Goal: Task Accomplishment & Management: Manage account settings

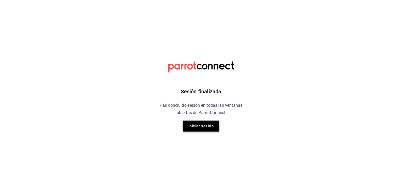
click at [214, 126] on button "Iniciar sesión" at bounding box center [201, 126] width 37 height 11
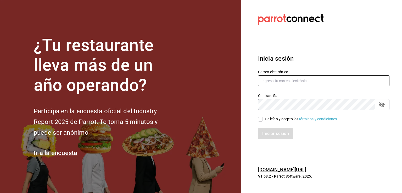
click at [284, 77] on input "text" at bounding box center [323, 80] width 131 height 11
type input "[EMAIL_ADDRESS][DOMAIN_NAME]"
click at [258, 119] on input "He leído y acepto los Términos y condiciones." at bounding box center [260, 119] width 5 height 5
checkbox input "true"
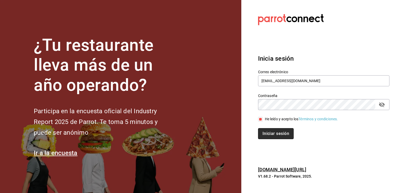
click at [269, 132] on button "Iniciar sesión" at bounding box center [276, 133] width 36 height 11
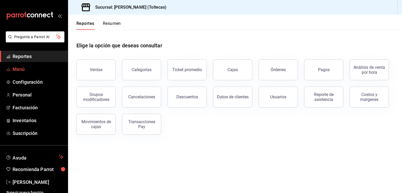
click at [34, 71] on span "Menú" at bounding box center [38, 69] width 51 height 7
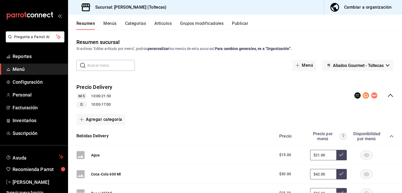
click at [203, 23] on button "Grupos modificadores" at bounding box center [201, 25] width 43 height 9
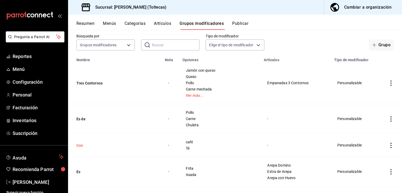
scroll to position [105, 0]
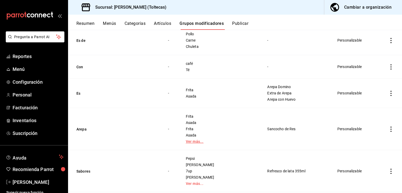
click at [200, 142] on link "Ver más..." at bounding box center [220, 142] width 69 height 4
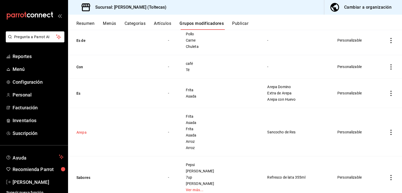
click at [81, 134] on button "Arepa" at bounding box center [107, 132] width 63 height 5
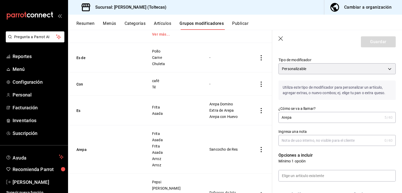
scroll to position [52, 0]
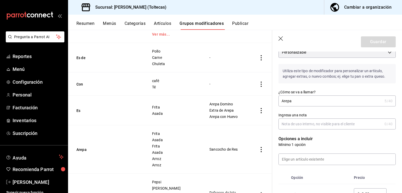
click at [294, 123] on input "Ingresa una nota" at bounding box center [331, 124] width 104 height 10
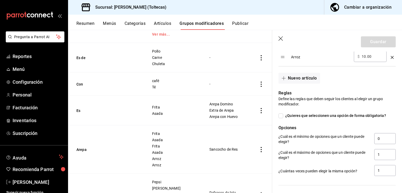
scroll to position [314, 0]
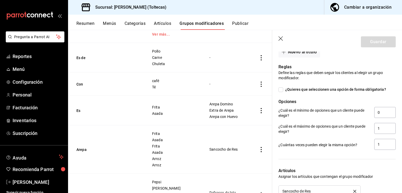
click at [281, 39] on icon "button" at bounding box center [281, 38] width 5 height 5
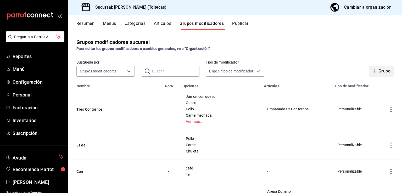
click at [372, 69] on icon "button" at bounding box center [374, 71] width 4 height 4
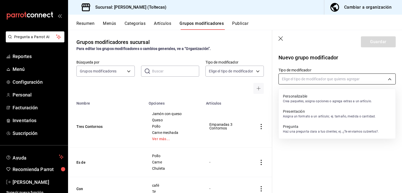
click at [300, 80] on body "Pregunta a Parrot AI Reportes Menú Configuración Personal Facturación Inventari…" at bounding box center [201, 96] width 402 height 193
click at [294, 99] on p "Crea paquetes, asigna opciones o agrega extras a un artículo." at bounding box center [327, 101] width 89 height 5
type input "CUSTOMIZABLE"
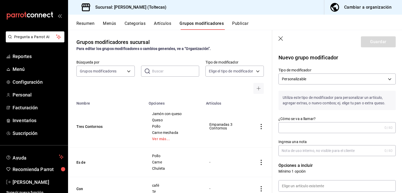
click at [290, 126] on input "¿Cómo se va a llamar?" at bounding box center [331, 128] width 104 height 10
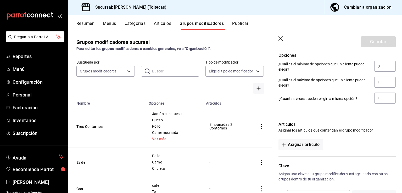
scroll to position [236, 0]
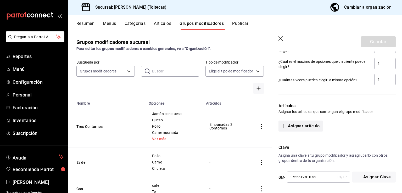
type input "Arepa especial 2 contornos"
click at [316, 129] on button "Asignar artículo" at bounding box center [301, 126] width 44 height 11
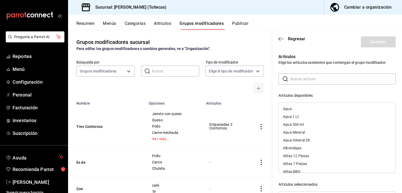
click at [315, 79] on input "text" at bounding box center [343, 79] width 105 height 10
type input "p"
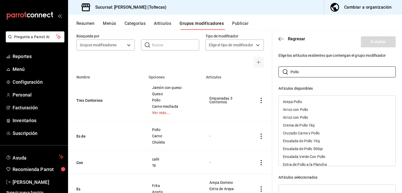
scroll to position [0, 0]
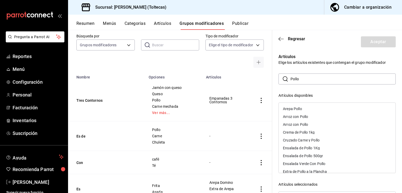
click at [305, 79] on input "Pollo" at bounding box center [343, 79] width 105 height 10
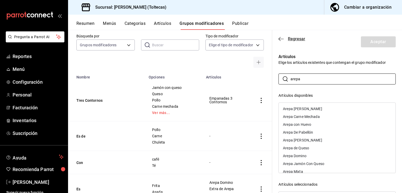
type input "arepa"
click at [279, 37] on icon "button" at bounding box center [281, 39] width 5 height 5
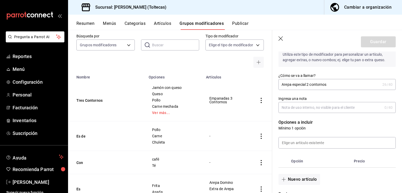
scroll to position [1, 0]
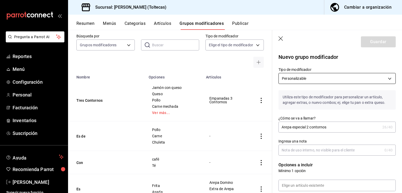
click at [338, 77] on body "Pregunta a Parrot AI Reportes Menú Configuración Personal Facturación Inventari…" at bounding box center [201, 96] width 402 height 193
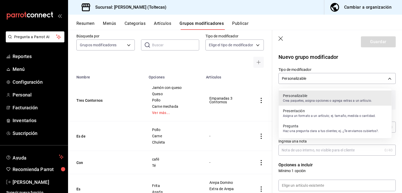
click at [348, 64] on div at bounding box center [201, 96] width 402 height 193
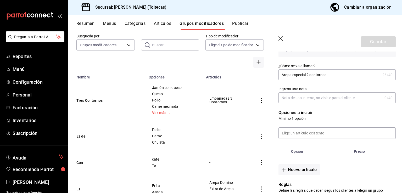
scroll to position [105, 0]
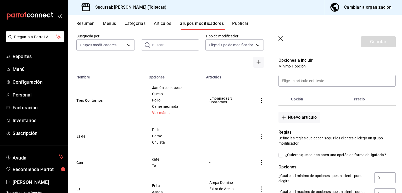
click at [353, 100] on th "Precio" at bounding box center [369, 99] width 34 height 13
click at [281, 39] on icon "button" at bounding box center [281, 38] width 5 height 5
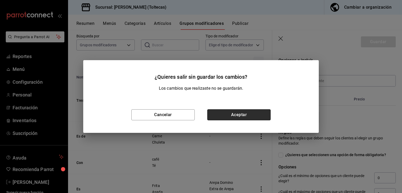
click at [234, 114] on button "Aceptar" at bounding box center [238, 114] width 63 height 11
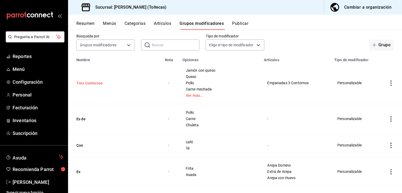
click at [96, 84] on button "Tres Contornos" at bounding box center [107, 83] width 63 height 5
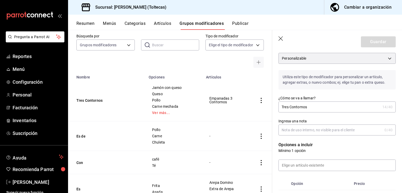
scroll to position [52, 0]
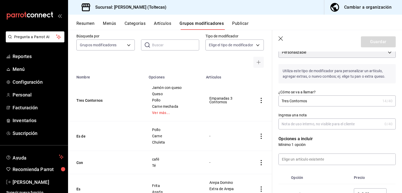
click at [260, 102] on icon "actions" at bounding box center [261, 100] width 5 height 5
click at [260, 102] on div at bounding box center [201, 96] width 402 height 193
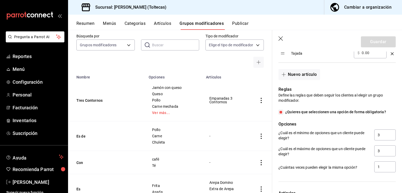
scroll to position [338, 0]
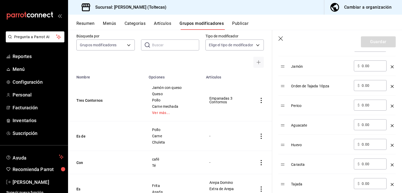
click at [281, 38] on icon "button" at bounding box center [281, 38] width 5 height 5
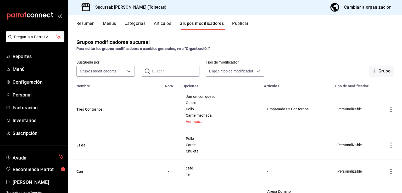
click at [389, 110] on icon "actions" at bounding box center [391, 109] width 5 height 5
click at [365, 134] on span "Duplicar" at bounding box center [372, 132] width 14 height 5
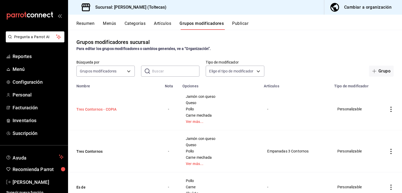
click at [91, 110] on button "Tres Contornos - COPIA" at bounding box center [107, 109] width 63 height 5
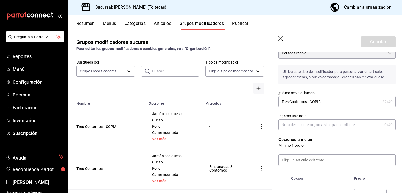
scroll to position [52, 0]
drag, startPoint x: 330, startPoint y: 99, endPoint x: 278, endPoint y: 99, distance: 52.1
click at [278, 100] on div "¿Cómo se va a llamar? Tres Contornos - COPIA 22 /40 ¿Cómo se va a llamar?" at bounding box center [334, 95] width 124 height 23
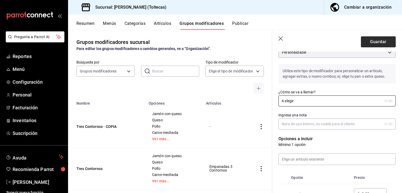
type input "A elegir"
click at [377, 41] on button "Guardar" at bounding box center [378, 41] width 35 height 11
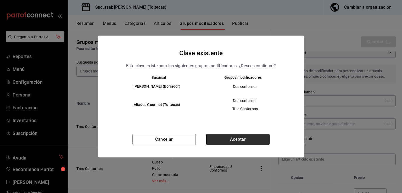
drag, startPoint x: 237, startPoint y: 140, endPoint x: 260, endPoint y: 135, distance: 24.1
click at [237, 140] on button "Aceptar" at bounding box center [237, 139] width 63 height 11
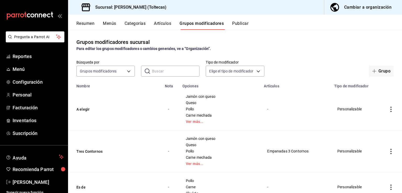
click at [391, 110] on icon "actions" at bounding box center [391, 109] width 1 height 5
click at [164, 22] on div at bounding box center [201, 96] width 402 height 193
click at [163, 22] on button "Artículos" at bounding box center [162, 25] width 17 height 9
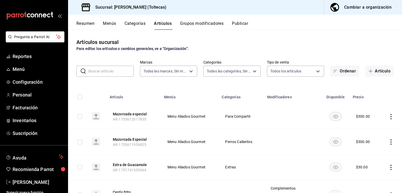
type input "0138ea5e-59c4-49f1-8472-1983a076d5a2"
type input "dffe96e5-9814-48d3-b550-517859938173,6918b512-4c83-4e64-9ce7-2ea3071fbaf2,be039…"
click at [372, 71] on button "Artículo" at bounding box center [380, 71] width 28 height 11
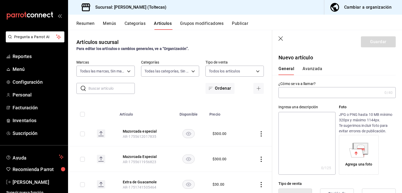
click at [311, 91] on input "text" at bounding box center [331, 92] width 104 height 10
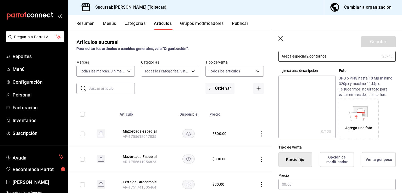
scroll to position [52, 0]
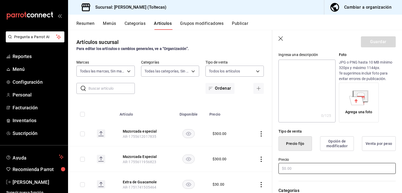
type input "Arepa especial 2 contornos"
click at [297, 169] on input "text" at bounding box center [337, 168] width 117 height 11
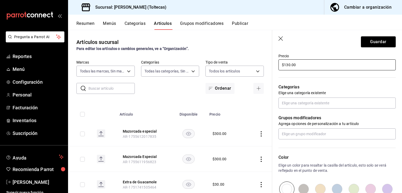
scroll to position [157, 0]
type input "$130.00"
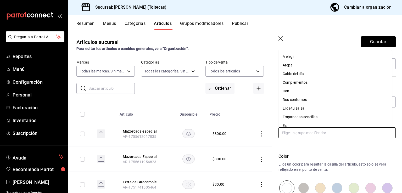
click at [311, 134] on input "text" at bounding box center [337, 133] width 117 height 11
click at [298, 54] on li "A elegir" at bounding box center [335, 56] width 113 height 9
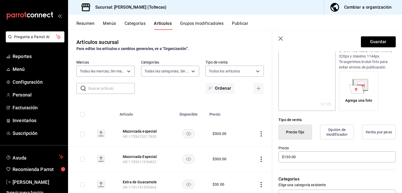
scroll to position [33, 0]
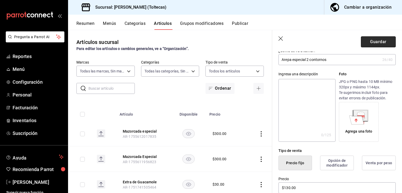
click at [377, 43] on button "Guardar" at bounding box center [378, 41] width 35 height 11
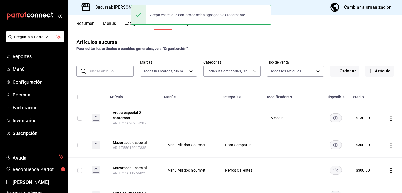
click at [196, 26] on button "Grupos modificadores" at bounding box center [201, 25] width 43 height 9
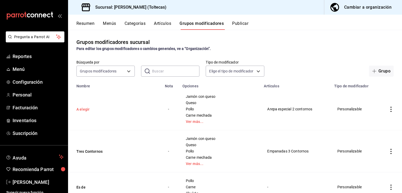
click at [83, 110] on button "A elegir" at bounding box center [107, 109] width 63 height 5
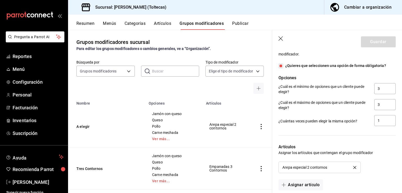
scroll to position [524, 0]
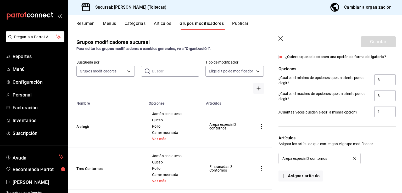
click at [281, 39] on icon "button" at bounding box center [281, 38] width 4 height 4
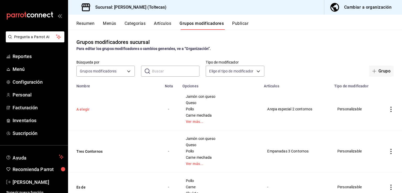
click at [88, 110] on button "A elegir" at bounding box center [107, 109] width 63 height 5
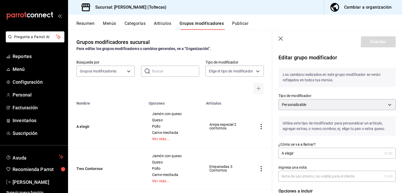
click at [307, 155] on input "A elegir" at bounding box center [331, 153] width 104 height 10
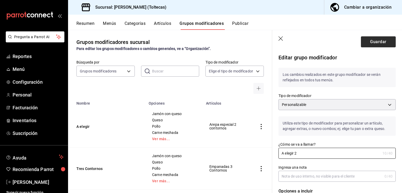
type input "A elegir 2"
click at [375, 42] on button "Guardar" at bounding box center [378, 41] width 35 height 11
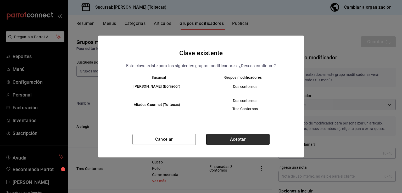
click at [241, 139] on button "Aceptar" at bounding box center [237, 139] width 63 height 11
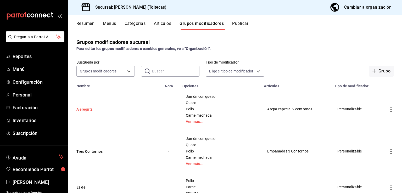
click at [87, 110] on button "A elegir 2" at bounding box center [107, 109] width 63 height 5
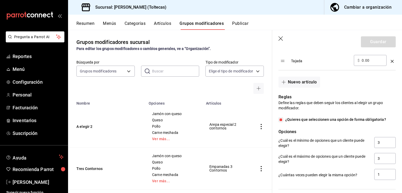
scroll to position [521, 0]
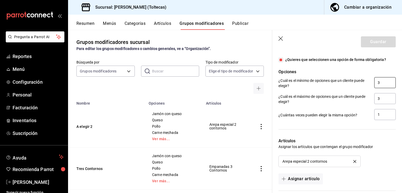
click at [380, 80] on input "3" at bounding box center [384, 82] width 21 height 11
type input "2"
click at [379, 100] on input "3" at bounding box center [384, 98] width 21 height 11
type input "2"
click at [367, 44] on button "Guardar" at bounding box center [378, 41] width 35 height 11
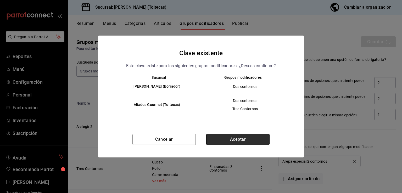
click at [227, 140] on button "Aceptar" at bounding box center [237, 139] width 63 height 11
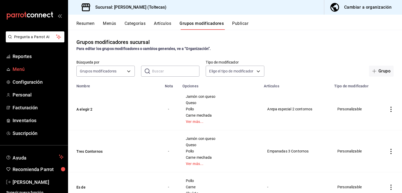
click at [23, 70] on span "Menú" at bounding box center [38, 69] width 51 height 7
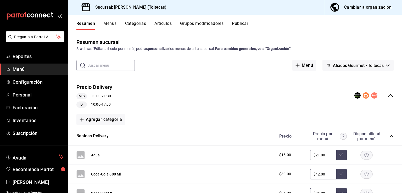
scroll to position [558, 0]
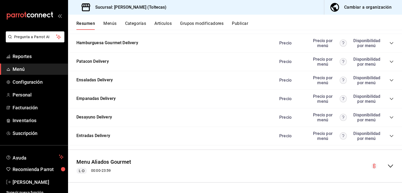
click at [388, 166] on icon "collapse-menu-row" at bounding box center [390, 166] width 5 height 3
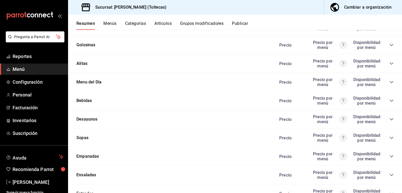
scroll to position [951, 0]
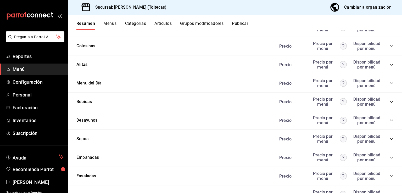
click at [390, 84] on icon "collapse-category-row" at bounding box center [392, 83] width 4 height 4
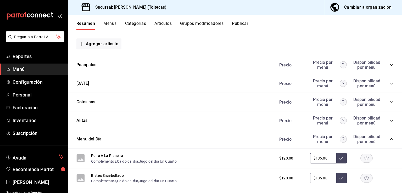
scroll to position [899, 0]
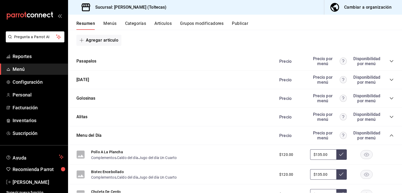
click at [390, 134] on icon "collapse-category-row" at bounding box center [392, 136] width 4 height 4
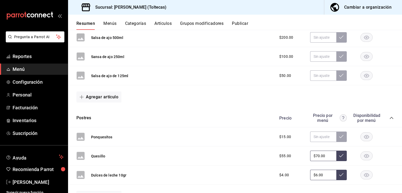
scroll to position [742, 0]
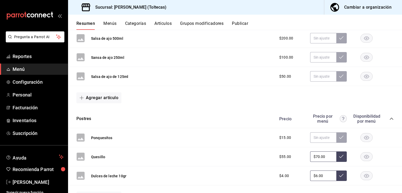
click at [390, 120] on icon "collapse-category-row" at bounding box center [392, 119] width 4 height 4
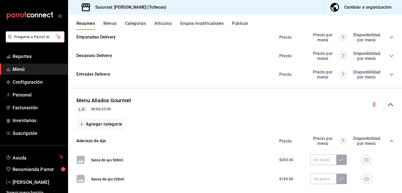
scroll to position [611, 0]
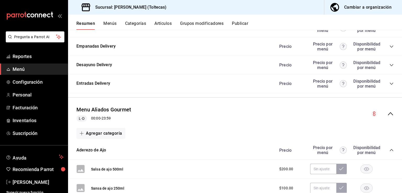
click at [385, 149] on div "Precio Precio por menú Disponibilidad por menú" at bounding box center [334, 150] width 120 height 10
click at [390, 149] on icon "collapse-category-row" at bounding box center [392, 150] width 4 height 4
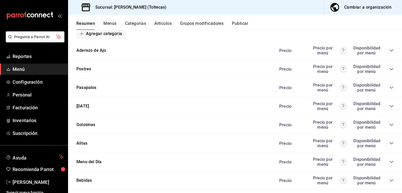
scroll to position [737, 0]
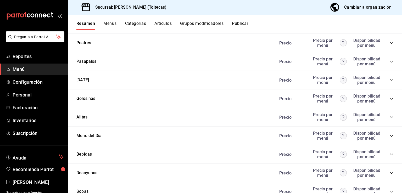
click at [141, 20] on div "Resumen Menús Categorías Artículos Grupos modificadores Publicar" at bounding box center [235, 22] width 334 height 15
click at [141, 22] on button "Categorías" at bounding box center [135, 25] width 21 height 9
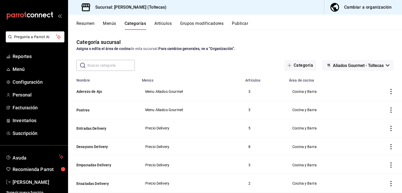
click at [365, 67] on span "Aliados Gourmet - Toltecas" at bounding box center [358, 65] width 51 height 5
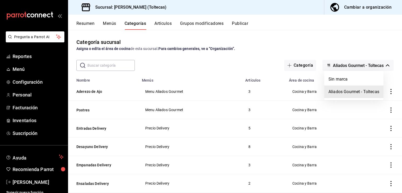
click at [341, 53] on div at bounding box center [201, 96] width 402 height 193
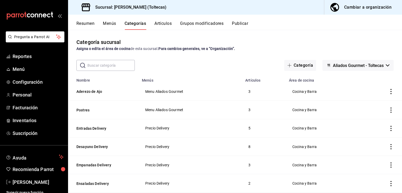
click at [98, 67] on input "text" at bounding box center [110, 65] width 47 height 10
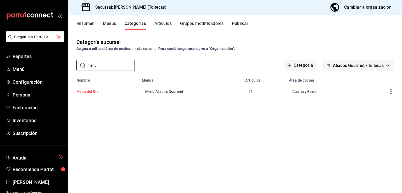
type input "menu"
click at [86, 93] on button "Menu del Día" at bounding box center [102, 91] width 52 height 5
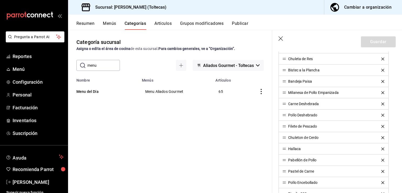
scroll to position [471, 0]
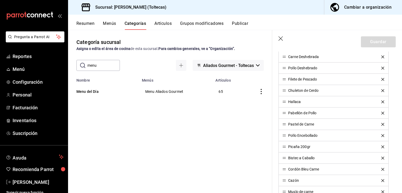
click at [281, 37] on icon "button" at bounding box center [281, 38] width 5 height 5
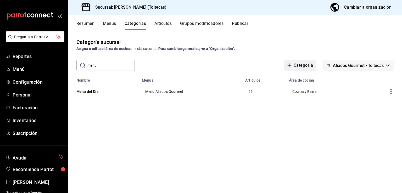
click at [299, 64] on button "Categoría" at bounding box center [300, 65] width 32 height 11
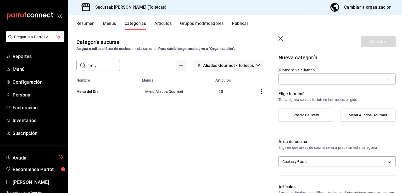
click at [281, 40] on icon "button" at bounding box center [281, 38] width 5 height 5
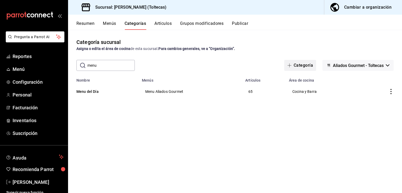
click at [293, 65] on span "button" at bounding box center [291, 65] width 6 height 4
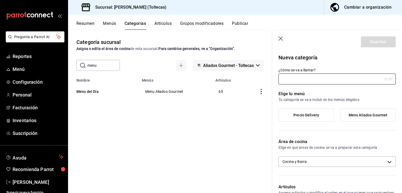
click at [364, 115] on span "Menu Aliados Gourmet" at bounding box center [368, 115] width 39 height 4
click at [0, 0] on input "Menu Aliados Gourmet" at bounding box center [0, 0] width 0 height 0
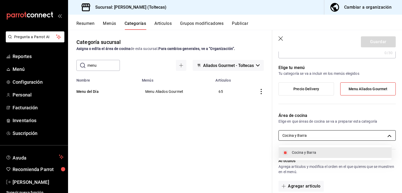
click at [325, 136] on body "Pregunta a Parrot AI Reportes Menú Configuración Personal Facturación Inventari…" at bounding box center [201, 96] width 402 height 193
click at [324, 117] on div at bounding box center [201, 96] width 402 height 193
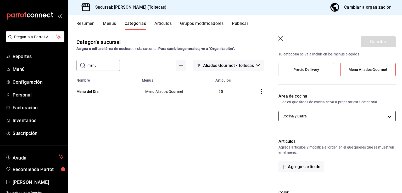
scroll to position [0, 0]
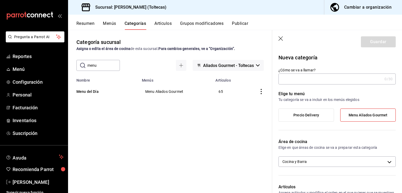
click at [302, 83] on div "0 /30 ¿Cómo se va a llamar?" at bounding box center [337, 79] width 117 height 11
click at [294, 79] on input "Pollo" at bounding box center [331, 79] width 104 height 10
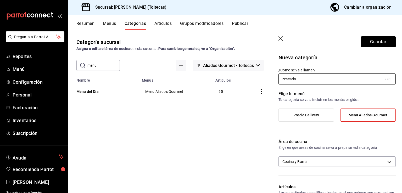
type input "Pescado"
click at [281, 38] on icon "button" at bounding box center [281, 38] width 5 height 5
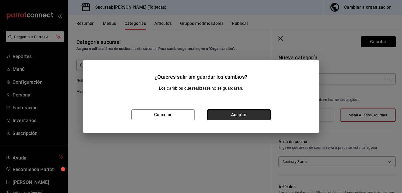
click at [236, 113] on button "Aceptar" at bounding box center [238, 114] width 63 height 11
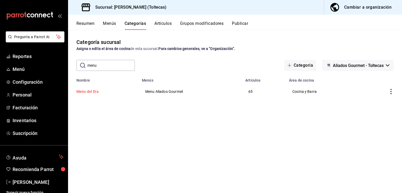
click at [93, 94] on button "Menu del Día" at bounding box center [102, 91] width 52 height 5
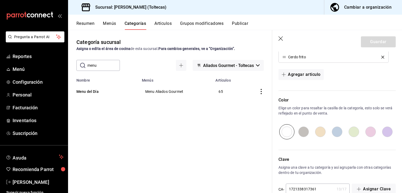
scroll to position [885, 0]
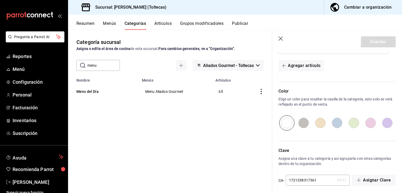
click at [281, 39] on icon "button" at bounding box center [281, 38] width 4 height 4
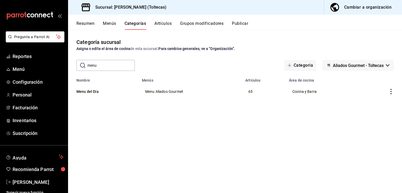
click at [106, 25] on button "Menús" at bounding box center [109, 25] width 13 height 9
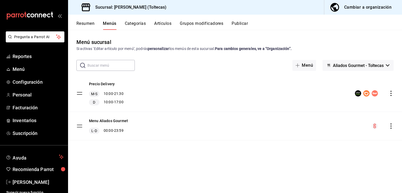
click at [90, 24] on button "Resumen" at bounding box center [85, 25] width 18 height 9
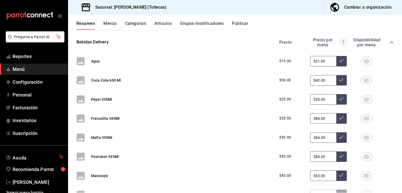
scroll to position [16, 0]
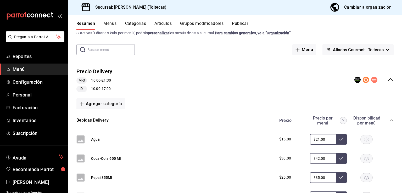
click at [390, 121] on icon "collapse-category-row" at bounding box center [392, 121] width 4 height 4
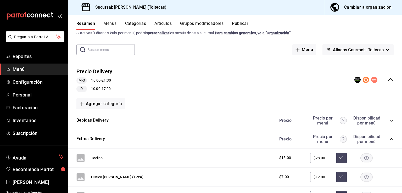
click at [390, 138] on icon "collapse-category-row" at bounding box center [392, 139] width 4 height 4
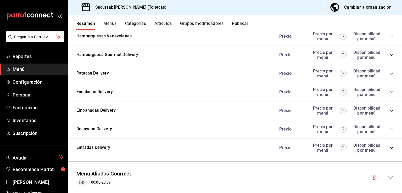
scroll to position [187, 0]
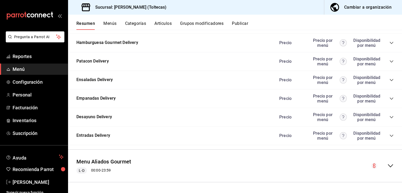
click at [390, 167] on div "Menu Aliados Gourmet L-D 00:00 - 23:59" at bounding box center [235, 166] width 334 height 24
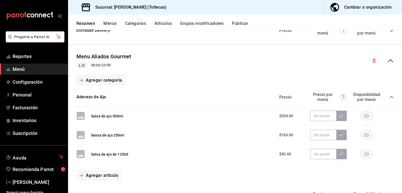
click at [390, 98] on icon "collapse-category-row" at bounding box center [392, 97] width 4 height 4
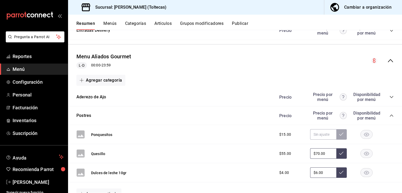
click at [390, 115] on icon "collapse-category-row" at bounding box center [391, 116] width 3 height 2
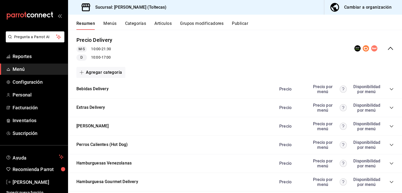
scroll to position [0, 0]
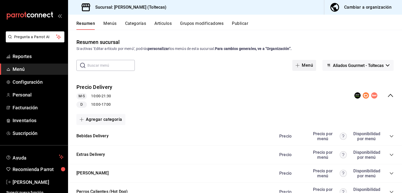
click at [301, 66] on button "Menú" at bounding box center [304, 65] width 24 height 11
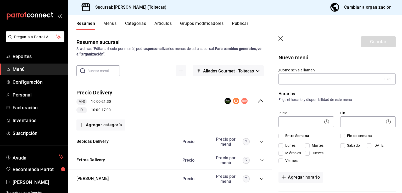
click at [310, 79] on input "¿Cómo se va a llamar?" at bounding box center [331, 79] width 104 height 10
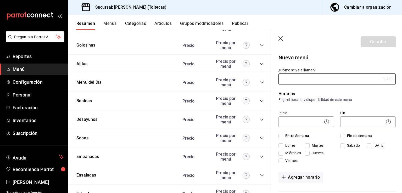
scroll to position [371, 0]
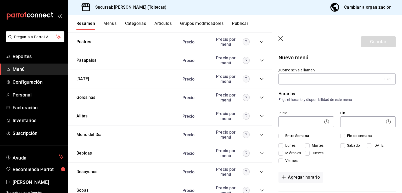
click at [322, 84] on input "¿Cómo se va a llamar?" at bounding box center [331, 79] width 104 height 10
click at [303, 122] on body "Pregunta a Parrot AI Reportes Menú Configuración Personal Facturación Inventari…" at bounding box center [201, 96] width 402 height 193
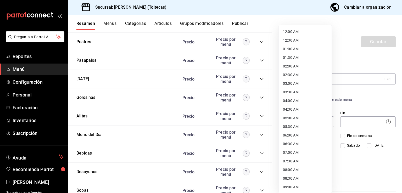
click at [376, 97] on div at bounding box center [201, 96] width 402 height 193
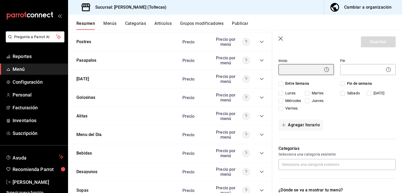
scroll to position [105, 0]
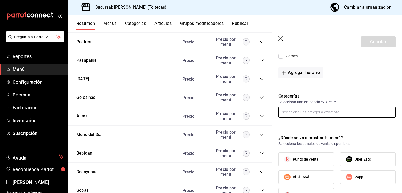
click at [331, 113] on input "text" at bounding box center [337, 112] width 117 height 11
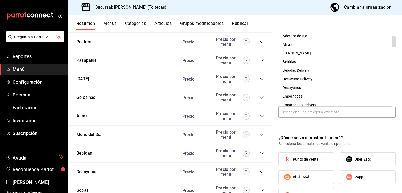
click at [329, 129] on div "¿Dónde se va a mostrar tu menú? Selecciona los canales de venta disponibles Pun…" at bounding box center [334, 170] width 124 height 82
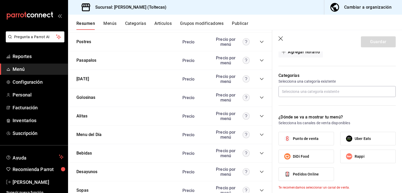
scroll to position [131, 0]
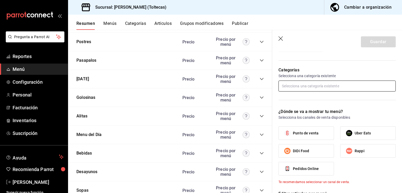
click at [312, 83] on input "text" at bounding box center [337, 86] width 117 height 11
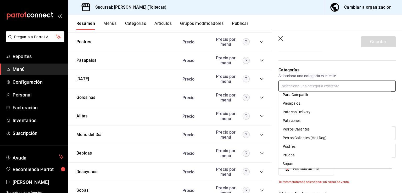
scroll to position [212, 0]
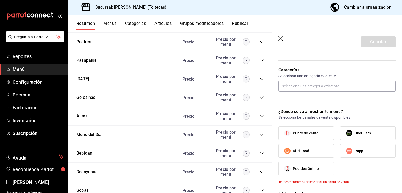
click at [332, 75] on p "Selecciona una categoría existente" at bounding box center [337, 75] width 117 height 5
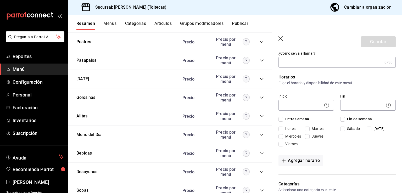
scroll to position [0, 0]
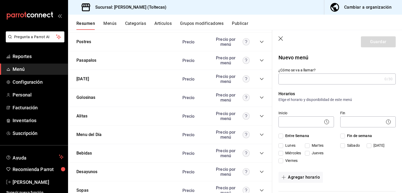
click at [260, 134] on icon "collapse-category-row" at bounding box center [262, 135] width 4 height 4
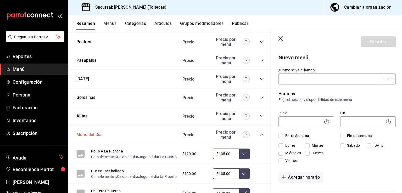
click at [86, 136] on button "Menu del Día" at bounding box center [88, 135] width 25 height 6
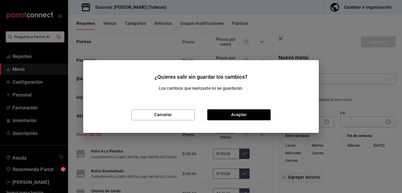
click at [86, 136] on div "¿Quieres salir sin guardar los cambios? Los cambios que realizaste no se guarda…" at bounding box center [201, 96] width 402 height 193
click at [251, 116] on button "Aceptar" at bounding box center [238, 114] width 63 height 11
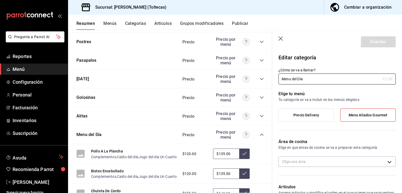
type input "8485e1c0-381d-464a-9ddd-69e78cd0a21e"
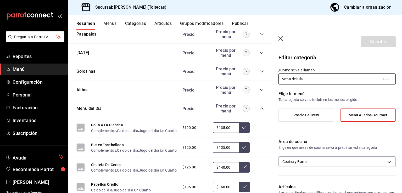
click at [281, 38] on icon "button" at bounding box center [281, 38] width 4 height 4
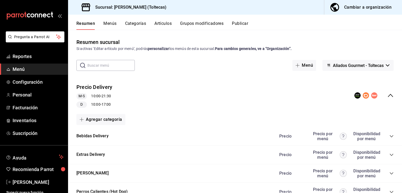
click at [106, 23] on button "Menús" at bounding box center [109, 25] width 13 height 9
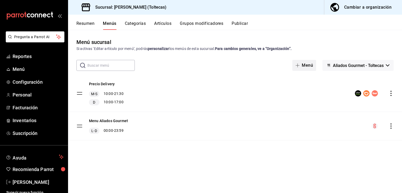
click at [305, 62] on button "Menú" at bounding box center [304, 65] width 24 height 11
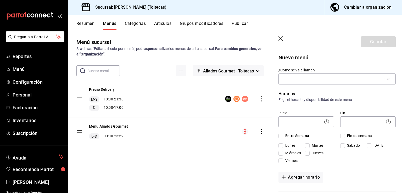
type input "m"
click at [289, 80] on input "Menu del dia" at bounding box center [330, 79] width 102 height 10
click at [299, 80] on input "Menú del dia" at bounding box center [330, 79] width 102 height 10
click at [311, 76] on input "Menú del día" at bounding box center [330, 79] width 102 height 10
type input "M"
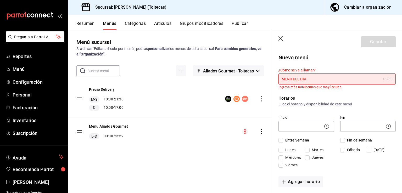
click at [313, 60] on p "Nuevo menú" at bounding box center [337, 58] width 117 height 8
click at [324, 97] on p "Horarios" at bounding box center [337, 98] width 117 height 6
click at [328, 94] on div "Horarios Elige el horario y disponibilidad de este menú Inicio ​ Fin ​ Entre Se…" at bounding box center [334, 142] width 124 height 107
click at [324, 91] on div "Horarios Elige el horario y disponibilidad de este menú Inicio ​ Fin ​ Entre Se…" at bounding box center [334, 142] width 124 height 107
click at [320, 79] on input "MENU DEL DIA" at bounding box center [330, 79] width 102 height 10
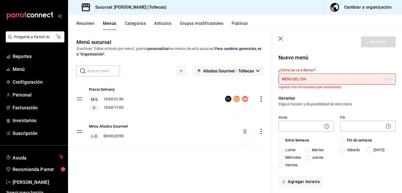
click at [315, 97] on p "Horarios" at bounding box center [337, 98] width 117 height 6
click at [312, 79] on input "MENU DEL DIA" at bounding box center [330, 79] width 102 height 10
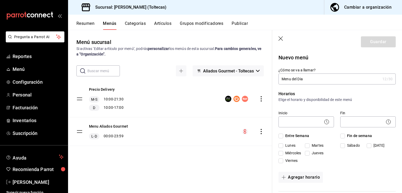
click at [286, 77] on input "Menu del Dia" at bounding box center [330, 79] width 102 height 10
click at [312, 80] on input "Menú del Dia" at bounding box center [330, 79] width 102 height 10
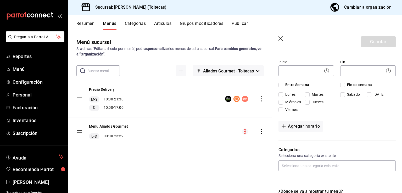
scroll to position [52, 0]
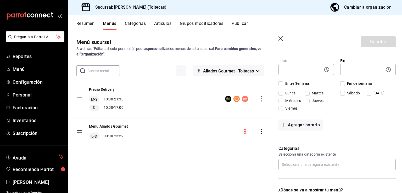
type input "Menú del Dia"
click at [308, 93] on input "Martes" at bounding box center [307, 93] width 5 height 5
checkbox input "true"
click at [369, 92] on input "Domingo" at bounding box center [369, 93] width 5 height 5
checkbox input "true"
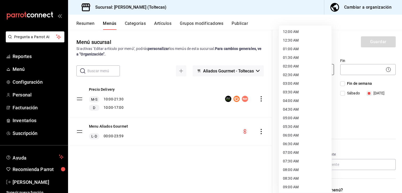
click at [304, 69] on body "Pregunta a Parrot AI Reportes Menú Configuración Personal Facturación Inventari…" at bounding box center [201, 96] width 402 height 193
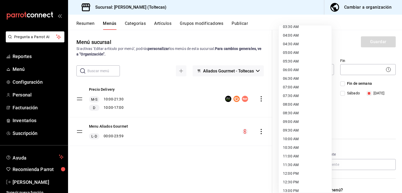
scroll to position [79, 0]
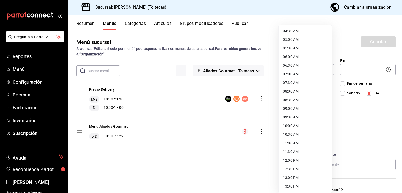
click at [291, 143] on li "11:00 AM" at bounding box center [305, 143] width 53 height 9
type input "11:00"
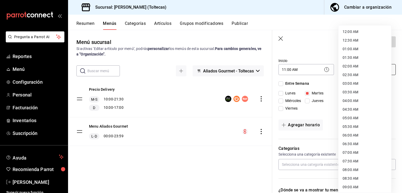
click at [355, 70] on body "Pregunta a Parrot AI Reportes Menú Configuración Personal Facturación Inventari…" at bounding box center [201, 96] width 402 height 193
click at [347, 110] on li "06:00 AM" at bounding box center [365, 109] width 53 height 9
click at [356, 68] on body "Pregunta a Parrot AI Reportes Menú Configuración Personal Facturación Inventari…" at bounding box center [201, 96] width 402 height 193
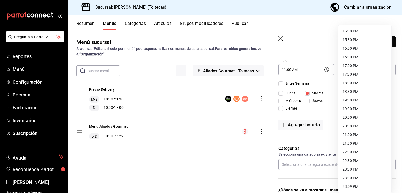
click at [349, 83] on li "18:00 PM" at bounding box center [365, 83] width 53 height 9
type input "18:00"
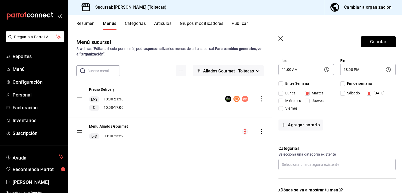
drag, startPoint x: 277, startPoint y: 101, endPoint x: 281, endPoint y: 103, distance: 4.2
click at [277, 100] on div "Horarios Elige el horario y disponibilidad de este menú Inicio 11:00 AM 11:00 F…" at bounding box center [334, 85] width 124 height 107
click at [282, 103] on input "Miércoles" at bounding box center [281, 101] width 5 height 5
checkbox input "true"
drag, startPoint x: 280, startPoint y: 108, endPoint x: 299, endPoint y: 106, distance: 18.4
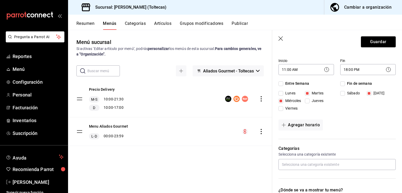
click at [280, 108] on input "Viernes" at bounding box center [281, 108] width 5 height 5
checkbox input "true"
click at [307, 101] on input "Jueves" at bounding box center [307, 101] width 5 height 5
checkbox input "true"
click at [341, 95] on input "Sábado" at bounding box center [342, 93] width 5 height 5
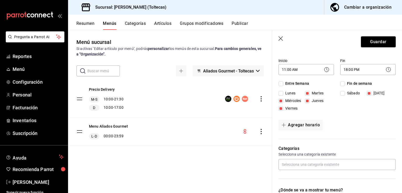
checkbox input "true"
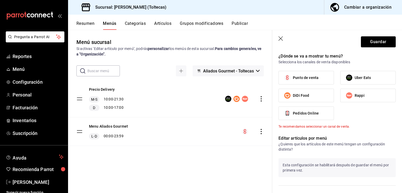
scroll to position [95, 0]
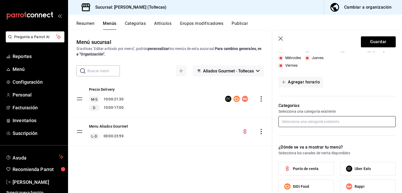
click at [303, 121] on input "text" at bounding box center [337, 121] width 117 height 11
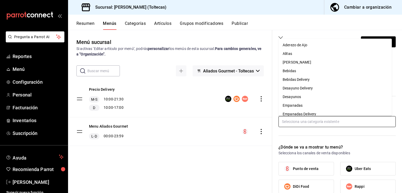
click at [303, 121] on input "text" at bounding box center [337, 121] width 117 height 11
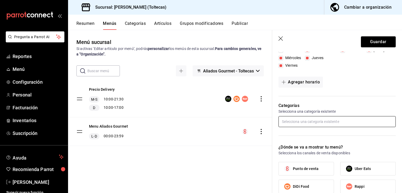
scroll to position [122, 0]
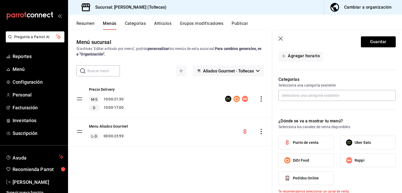
click at [307, 143] on span "Punto de venta" at bounding box center [306, 142] width 26 height 5
click at [293, 143] on input "Punto de venta" at bounding box center [287, 142] width 11 height 11
checkbox input "true"
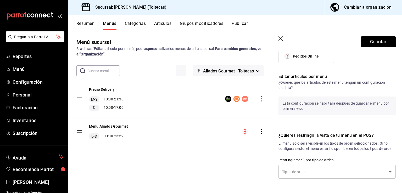
scroll to position [252, 0]
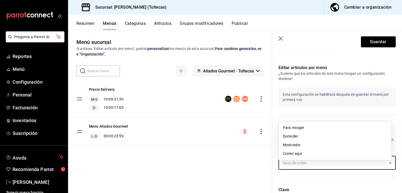
click at [332, 168] on input "text" at bounding box center [333, 162] width 105 height 9
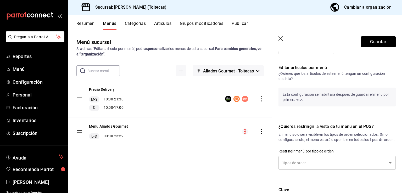
click at [302, 113] on div "Editar artículos por menú ¿Quieres que los artículos de este menú tengan un con…" at bounding box center [334, 87] width 124 height 59
click at [331, 119] on div "¿Quieres restringir la vista de tu menú en el POS? El menú solo será visible en…" at bounding box center [334, 148] width 124 height 63
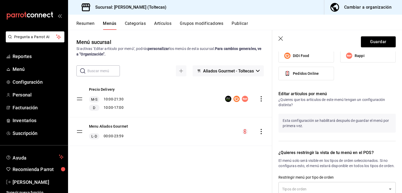
scroll to position [200, 0]
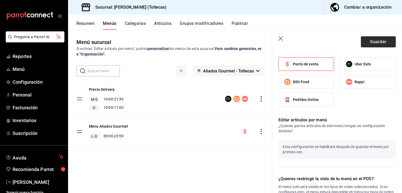
click at [374, 40] on button "Guardar" at bounding box center [378, 41] width 35 height 11
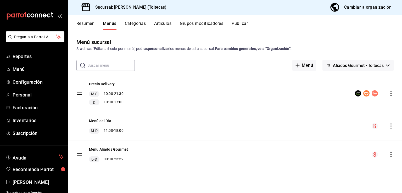
click at [141, 24] on button "Categorías" at bounding box center [135, 25] width 21 height 9
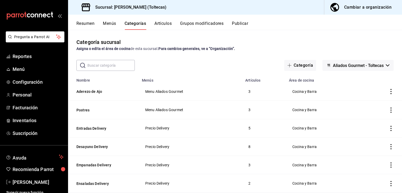
click at [110, 65] on input "text" at bounding box center [110, 65] width 47 height 10
type input "menu"
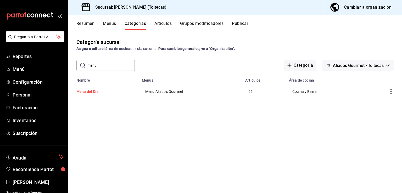
click at [88, 91] on button "Menu del Día" at bounding box center [102, 91] width 52 height 5
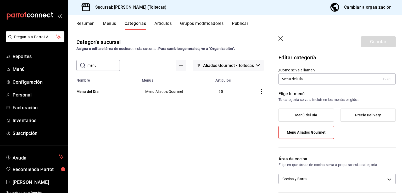
click at [309, 115] on span "Menú del Dia" at bounding box center [306, 115] width 22 height 4
click at [0, 0] on input "Menú del Dia" at bounding box center [0, 0] width 0 height 0
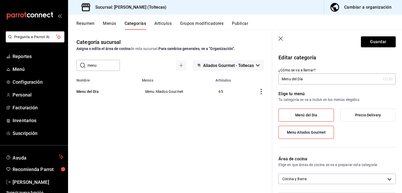
click at [310, 132] on span "Menu Aliados Gourmet" at bounding box center [306, 132] width 39 height 4
click at [0, 0] on input "Menu Aliados Gourmet" at bounding box center [0, 0] width 0 height 0
click at [368, 41] on button "Guardar" at bounding box center [378, 41] width 35 height 11
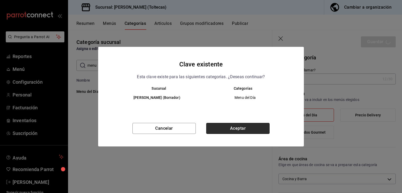
click at [241, 131] on button "Aceptar" at bounding box center [237, 128] width 63 height 11
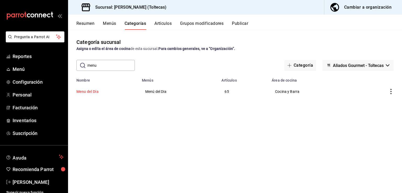
drag, startPoint x: 73, startPoint y: 94, endPoint x: 114, endPoint y: 90, distance: 41.8
click at [114, 90] on th "Menu del Día" at bounding box center [103, 91] width 71 height 18
drag, startPoint x: 143, startPoint y: 88, endPoint x: 193, endPoint y: 104, distance: 52.0
click at [190, 97] on td "Menú del Dia" at bounding box center [179, 91] width 80 height 18
click at [187, 128] on div "Categoría sucursal Asigna o edita el área de cocina de esta sucursal. Para camb…" at bounding box center [235, 111] width 334 height 163
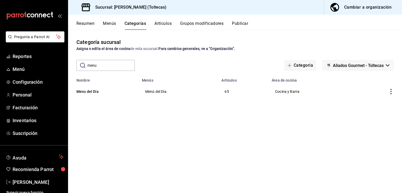
click at [85, 23] on button "Resumen" at bounding box center [85, 25] width 18 height 9
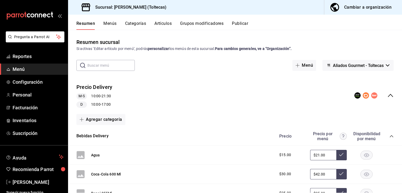
click at [389, 95] on icon "collapse-menu-row" at bounding box center [391, 95] width 6 height 6
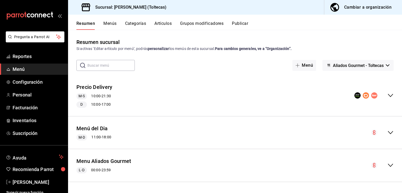
click at [390, 131] on icon "collapse-menu-row" at bounding box center [391, 133] width 6 height 6
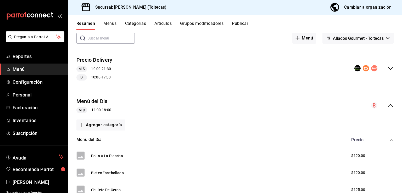
scroll to position [52, 0]
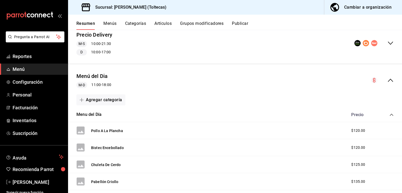
click at [388, 80] on icon "collapse-menu-row" at bounding box center [390, 80] width 5 height 3
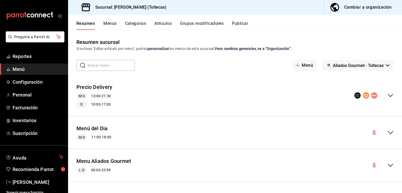
scroll to position [0, 0]
click at [390, 163] on icon "collapse-menu-row" at bounding box center [391, 165] width 6 height 6
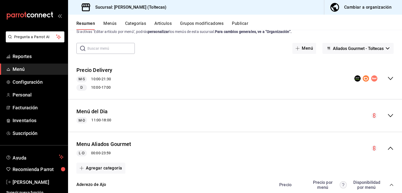
scroll to position [26, 0]
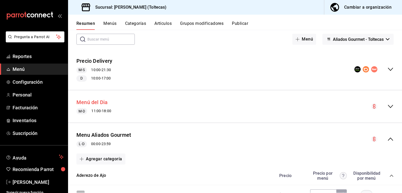
click at [101, 104] on button "Menú del Dia" at bounding box center [91, 103] width 31 height 8
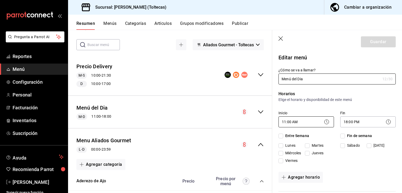
checkbox input "true"
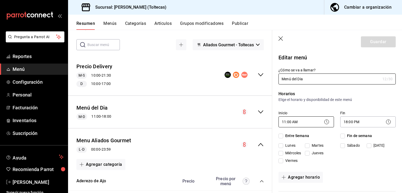
checkbox input "true"
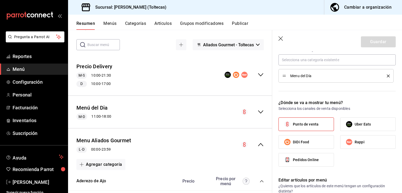
click at [158, 114] on div "Menú del Dia M-D 11:00 - 18:00" at bounding box center [170, 112] width 204 height 24
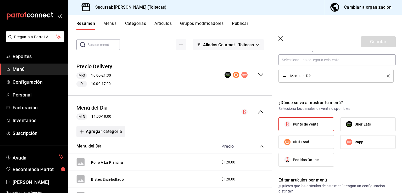
click at [104, 133] on button "Agregar categoría" at bounding box center [100, 131] width 49 height 11
click at [102, 159] on li "Categoría nueva" at bounding box center [98, 158] width 45 height 13
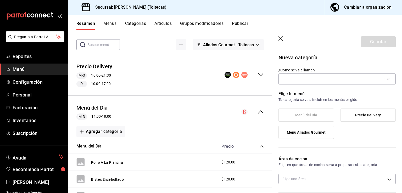
click at [309, 77] on input "¿Cómo se va a llamar?" at bounding box center [331, 79] width 104 height 10
type input "8485e1c0-381d-464a-9ddd-69e78cd0a21e"
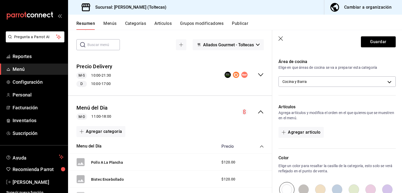
scroll to position [115, 0]
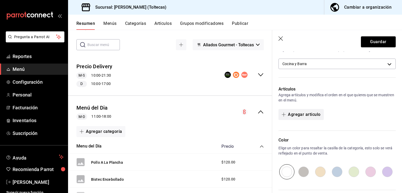
type input "Pollo"
click at [310, 114] on button "Agregar artículo" at bounding box center [301, 114] width 45 height 11
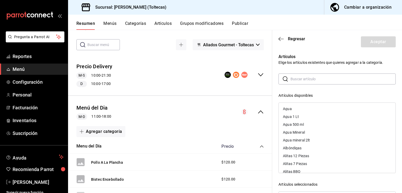
click at [308, 82] on input "text" at bounding box center [343, 79] width 105 height 10
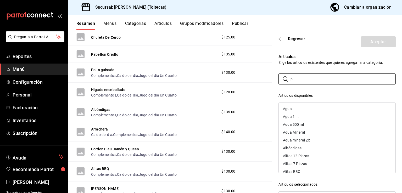
scroll to position [183, 0]
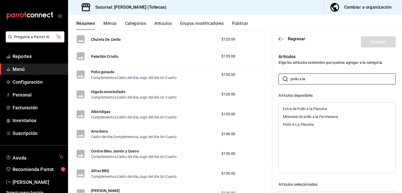
type input "pollo a la"
click at [308, 124] on div "Pollo A La Plancha" at bounding box center [298, 125] width 31 height 4
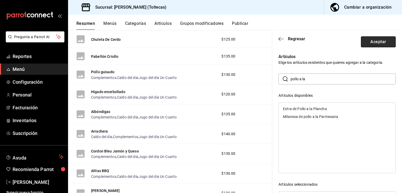
click at [369, 42] on button "Aceptar" at bounding box center [378, 41] width 35 height 11
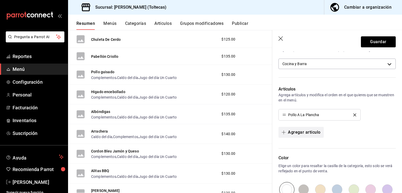
click at [297, 132] on button "Agregar artículo" at bounding box center [301, 132] width 45 height 11
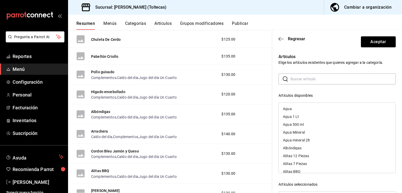
click at [303, 81] on input "text" at bounding box center [343, 79] width 105 height 10
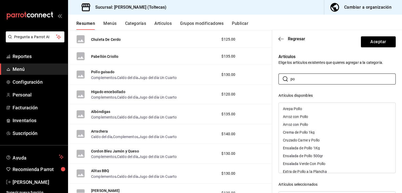
type input "p"
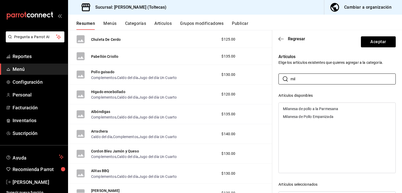
type input "mil"
click at [317, 109] on div "Milanesa de pollo a la Parmesana" at bounding box center [310, 109] width 55 height 4
click at [290, 110] on div "Milanesa de Pollo Empanizada" at bounding box center [308, 109] width 51 height 4
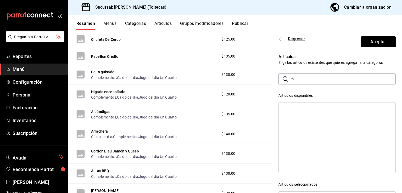
click at [281, 38] on icon "button" at bounding box center [281, 39] width 5 height 5
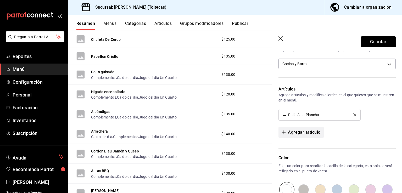
click at [299, 130] on button "Agregar artículo" at bounding box center [301, 132] width 45 height 11
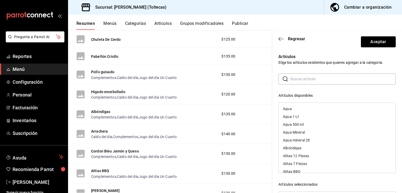
click at [291, 81] on input "text" at bounding box center [343, 79] width 105 height 10
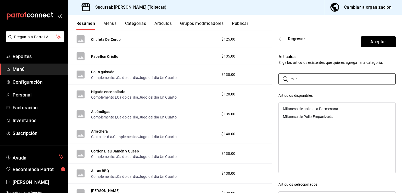
type input "mila"
click at [295, 107] on div "Milanesa de pollo a la Parmesana" at bounding box center [310, 109] width 55 height 4
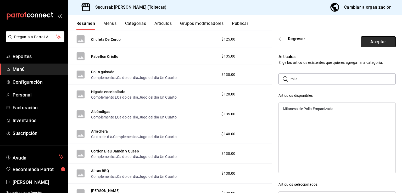
click at [376, 41] on button "Aceptar" at bounding box center [378, 41] width 35 height 11
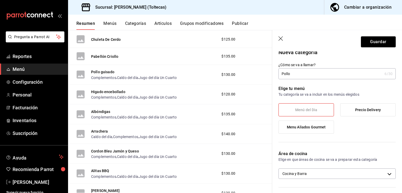
scroll to position [0, 0]
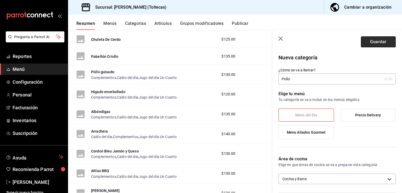
click at [380, 39] on button "Guardar" at bounding box center [378, 41] width 35 height 11
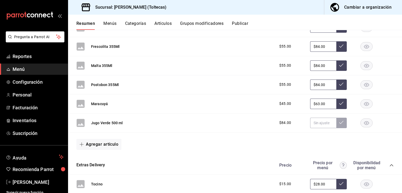
scroll to position [258, 0]
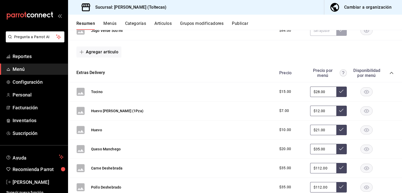
click at [245, 23] on button "Publicar" at bounding box center [240, 25] width 16 height 9
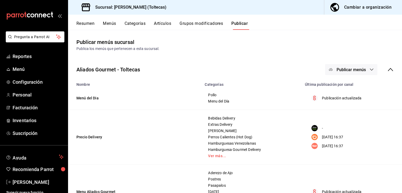
click at [352, 68] on span "Publicar menús" at bounding box center [351, 69] width 29 height 5
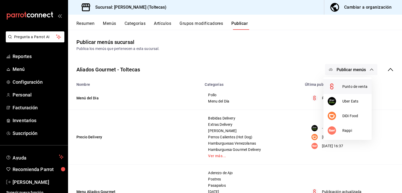
click at [345, 88] on span "Punto de venta" at bounding box center [355, 86] width 25 height 5
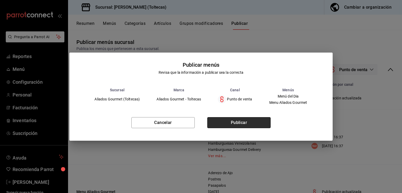
click at [240, 125] on button "Publicar" at bounding box center [238, 122] width 63 height 11
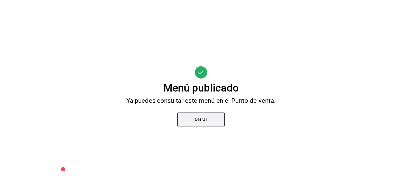
click at [211, 121] on button "Cerrar" at bounding box center [201, 119] width 47 height 15
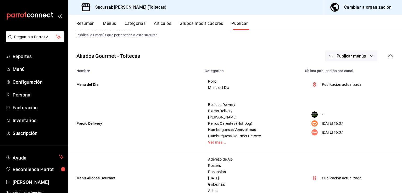
scroll to position [35, 0]
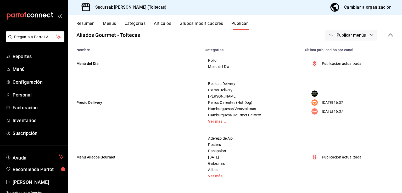
click at [90, 27] on button "Resumen" at bounding box center [85, 25] width 18 height 9
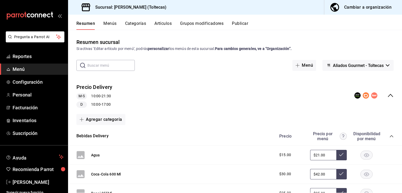
click at [388, 95] on icon "collapse-menu-row" at bounding box center [390, 95] width 5 height 3
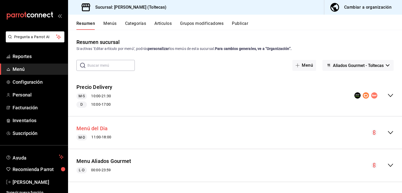
click at [101, 127] on button "Menú del Dia" at bounding box center [91, 129] width 31 height 8
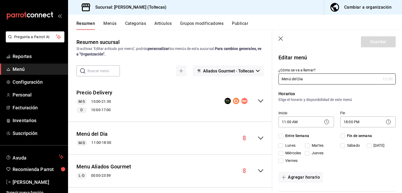
checkbox input "true"
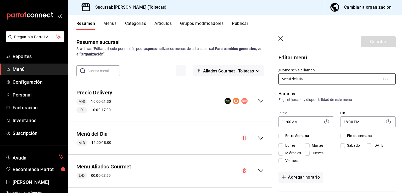
checkbox input "true"
click at [296, 122] on body "Pregunta a Parrot AI Reportes Menú Configuración Personal Facturación Inventari…" at bounding box center [201, 96] width 402 height 193
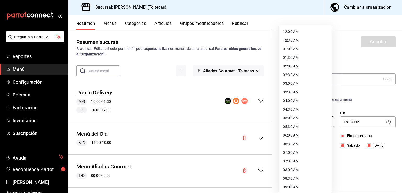
scroll to position [113, 0]
click at [293, 91] on li "10:00 AM" at bounding box center [305, 92] width 53 height 9
type input "10:00"
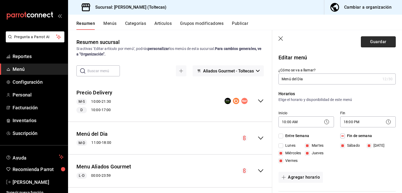
click at [371, 41] on button "Guardar" at bounding box center [378, 41] width 35 height 11
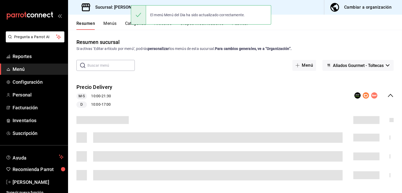
click at [244, 26] on button "Publicar" at bounding box center [240, 25] width 16 height 9
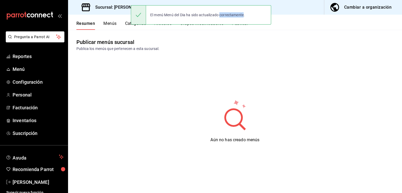
click at [243, 26] on div "El menú Menú del Dia ha sido actualizado correctamente." at bounding box center [201, 15] width 140 height 23
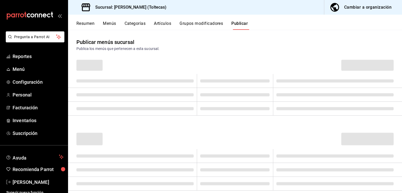
click at [243, 26] on div "El menú Menú del Dia ha sido actualizado correctamente." at bounding box center [201, 15] width 140 height 23
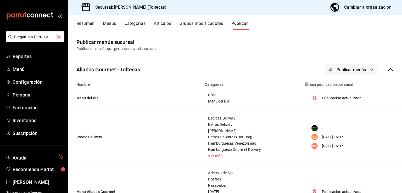
click at [388, 70] on icon at bounding box center [391, 70] width 6 height 6
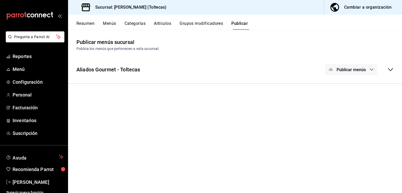
click at [344, 67] on span "Publicar menús" at bounding box center [351, 69] width 29 height 5
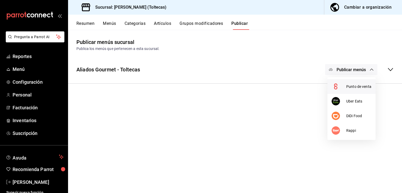
click at [351, 88] on span "Punto de venta" at bounding box center [358, 86] width 25 height 5
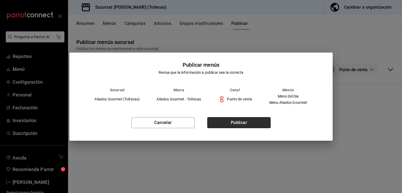
click at [254, 122] on button "Publicar" at bounding box center [238, 122] width 63 height 11
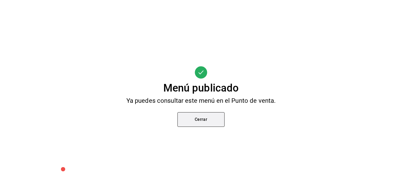
click at [204, 122] on button "Cerrar" at bounding box center [201, 119] width 47 height 15
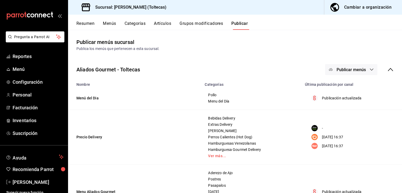
click at [90, 22] on button "Resumen" at bounding box center [85, 25] width 18 height 9
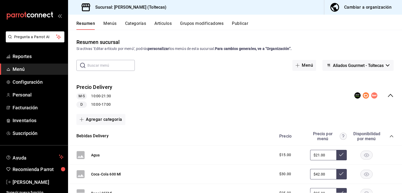
click at [390, 96] on div "Precio Delivery M-S 10:00 - 21:30 D 10:00 - 17:00" at bounding box center [235, 95] width 334 height 33
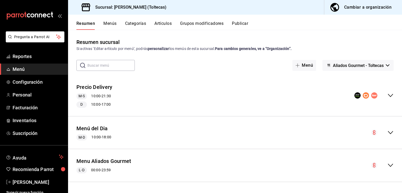
click at [391, 130] on icon "collapse-menu-row" at bounding box center [391, 133] width 6 height 6
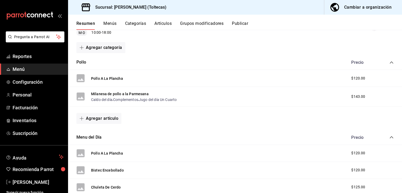
scroll to position [131, 0]
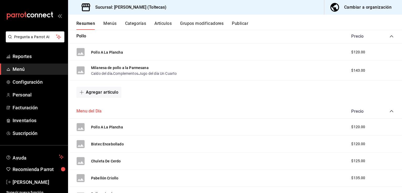
click at [86, 110] on button "Menu del Día" at bounding box center [88, 111] width 25 height 6
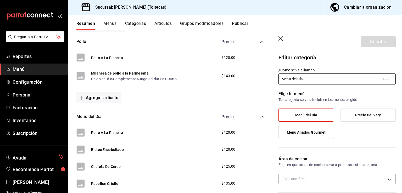
type input "8485e1c0-381d-464a-9ddd-69e78cd0a21e"
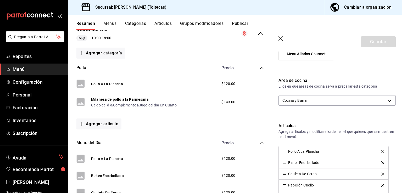
scroll to position [131, 0]
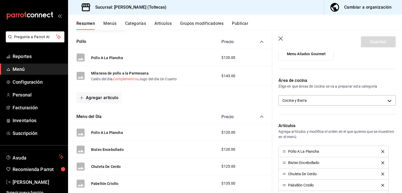
drag, startPoint x: 118, startPoint y: 134, endPoint x: 133, endPoint y: 77, distance: 59.3
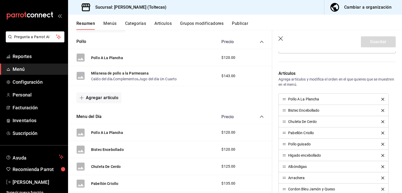
click at [309, 102] on li "Pollo A La Plancha" at bounding box center [334, 99] width 110 height 11
drag, startPoint x: 308, startPoint y: 100, endPoint x: 309, endPoint y: 90, distance: 10.0
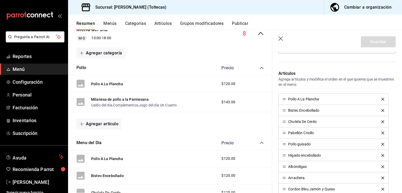
scroll to position [79, 0]
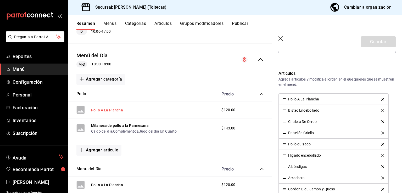
click at [116, 110] on button "Pollo A La Plancha" at bounding box center [107, 110] width 32 height 5
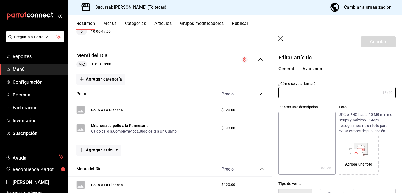
type input "Pollo A La Plancha"
type textarea "Pollo A La Plancha"
type textarea "x"
type input "AR-1721338258563"
type textarea "x"
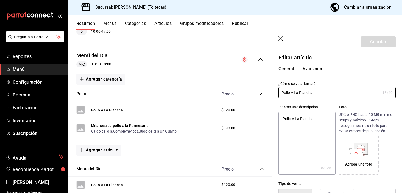
type input "$120.00"
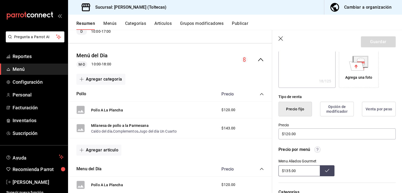
scroll to position [82, 0]
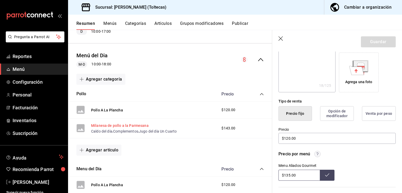
click at [119, 124] on button "Milanesa de pollo a la Parmesana" at bounding box center [120, 125] width 58 height 5
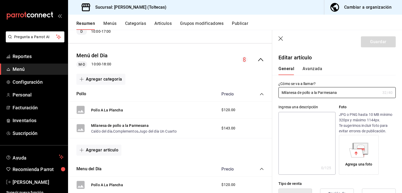
type input "$143.00"
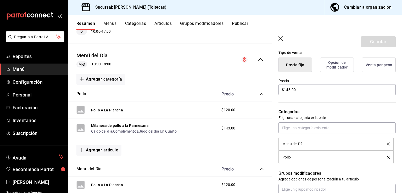
scroll to position [131, 0]
click at [333, 69] on button "Opción de modificador" at bounding box center [337, 65] width 34 height 15
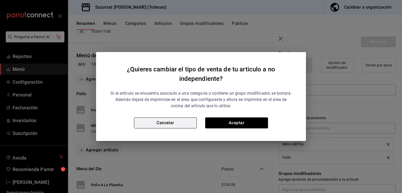
click at [171, 125] on button "Cancelar" at bounding box center [165, 123] width 63 height 11
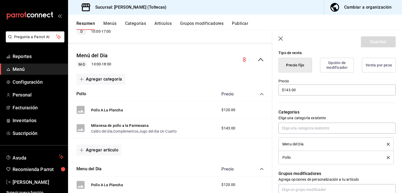
click at [136, 25] on button "Categorías" at bounding box center [135, 25] width 21 height 9
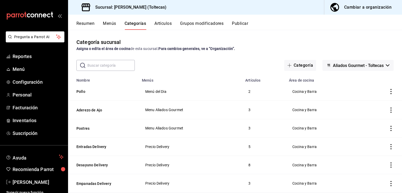
click at [111, 64] on input "text" at bounding box center [110, 65] width 47 height 10
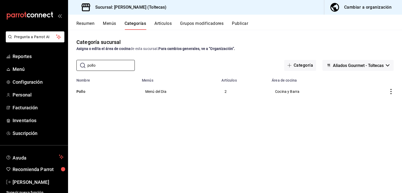
type input "pollo"
click at [161, 30] on button "Artículos" at bounding box center [162, 25] width 17 height 9
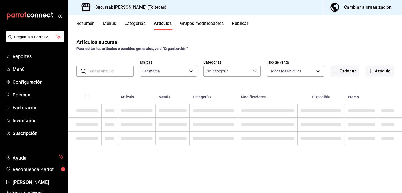
click at [104, 72] on input "text" at bounding box center [111, 71] width 45 height 10
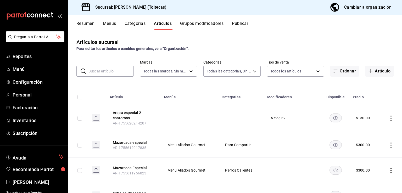
type input "0138ea5e-59c4-49f1-8472-1983a076d5a2"
type input "b505b2ee-1845-40b3-bc67-7d0c06232f24,dffe96e5-9814-48d3-b550-517859938173,6918b…"
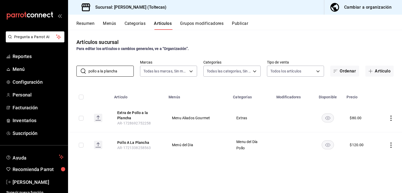
type input "pollo a la plancha"
drag, startPoint x: 171, startPoint y: 116, endPoint x: 217, endPoint y: 118, distance: 46.4
click at [217, 118] on td "Menu Aliados Gourmet" at bounding box center [197, 118] width 64 height 29
click at [204, 118] on span "Menu Aliados Gourmet" at bounding box center [197, 118] width 51 height 4
click at [390, 117] on icon "actions" at bounding box center [391, 118] width 5 height 5
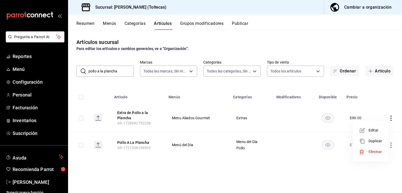
click at [179, 173] on div at bounding box center [201, 96] width 402 height 193
click at [138, 113] on button "Extra de Pollo a la Plancha" at bounding box center [138, 115] width 42 height 10
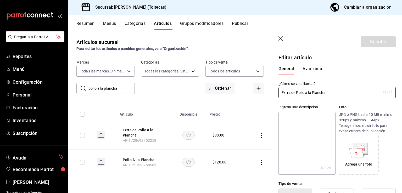
type input "$80.00"
click at [316, 67] on button "Avanzada" at bounding box center [313, 70] width 20 height 9
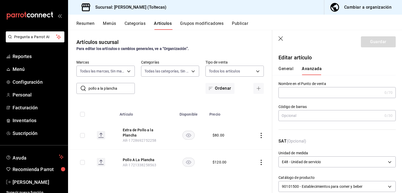
click at [289, 67] on button "General" at bounding box center [286, 70] width 15 height 9
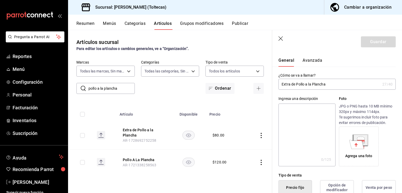
scroll to position [7, 0]
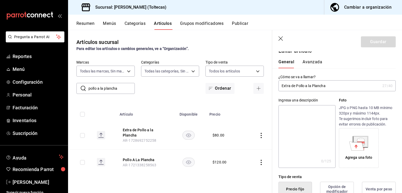
click at [280, 38] on icon "button" at bounding box center [281, 38] width 5 height 5
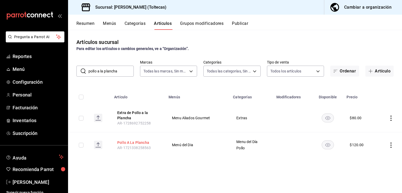
click at [137, 144] on button "Pollo A La Plancha" at bounding box center [138, 142] width 42 height 5
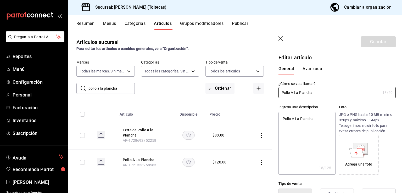
type textarea "x"
type input "$120.00"
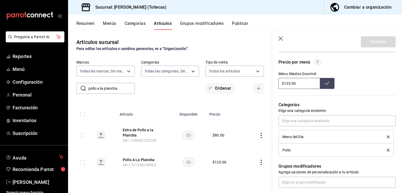
scroll to position [183, 0]
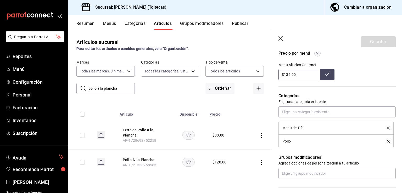
click at [318, 53] on icon "button" at bounding box center [318, 53] width 2 height 3
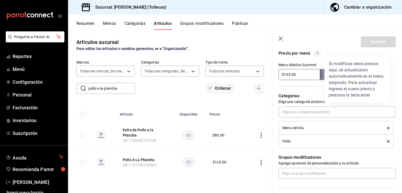
click at [314, 56] on div at bounding box center [201, 96] width 402 height 193
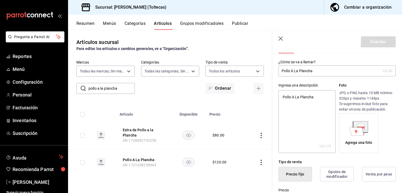
scroll to position [52, 0]
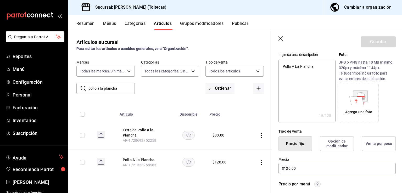
click at [337, 136] on button "Opción de modificador" at bounding box center [337, 143] width 34 height 15
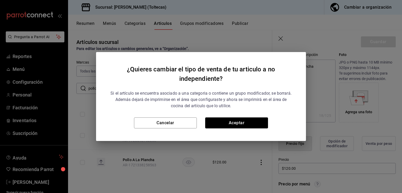
click at [333, 141] on div "¿Quieres cambiar el tipo de venta de tu articulo a no independiente? Si el artí…" at bounding box center [201, 96] width 402 height 193
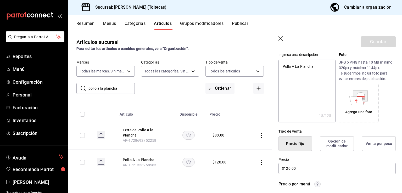
click at [332, 142] on button "Opción de modificador" at bounding box center [337, 143] width 34 height 15
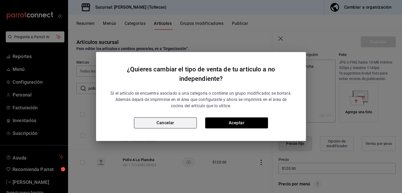
click at [165, 124] on button "Cancelar" at bounding box center [165, 123] width 63 height 11
type textarea "x"
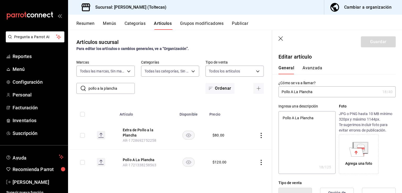
scroll to position [0, 0]
click at [310, 73] on button "Avanzada" at bounding box center [313, 70] width 20 height 9
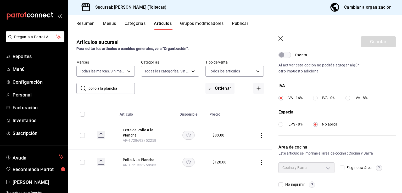
scroll to position [176, 0]
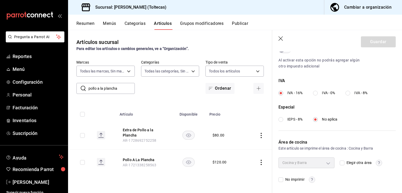
click at [281, 40] on icon "button" at bounding box center [281, 38] width 5 height 5
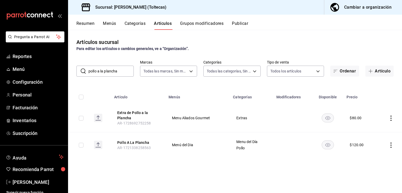
click at [123, 73] on input "pollo a la plancha" at bounding box center [111, 71] width 45 height 10
click at [393, 119] on icon "actions" at bounding box center [391, 118] width 5 height 5
click at [355, 39] on div at bounding box center [201, 96] width 402 height 193
click at [354, 8] on div "Cambiar a organización" at bounding box center [367, 7] width 47 height 7
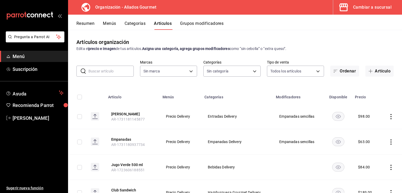
type input "b16a07d4-79dd-4d8c-8413-690705ff21d7"
type input "f986de0d-c05b-4b0a-8504-2d5e6323c28e,d56e9a9d-641b-4c7c-834a-b862975c301f,a7f6a…"
click at [109, 69] on input "text" at bounding box center [111, 71] width 45 height 10
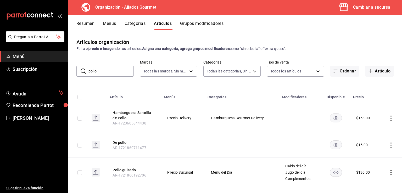
type input "pollo a la plancha"
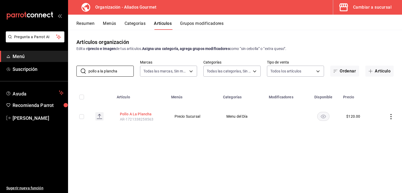
click at [133, 114] on button "Pollo A La Plancha" at bounding box center [141, 114] width 42 height 5
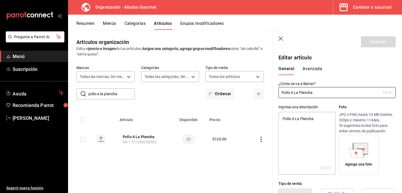
type textarea "x"
type input "$120.00"
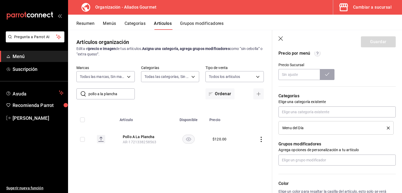
scroll to position [209, 0]
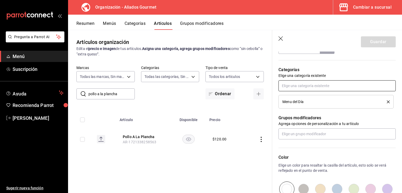
click at [301, 89] on input "text" at bounding box center [337, 85] width 117 height 11
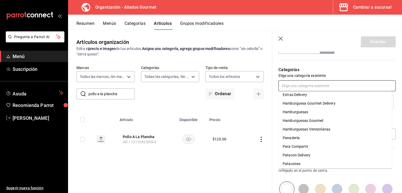
scroll to position [143, 0]
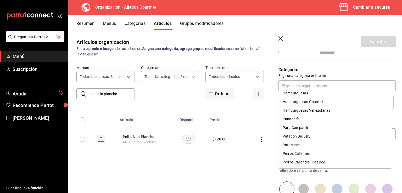
click at [355, 65] on div "Categorías Elige una categoría existente Menu del Día" at bounding box center [334, 81] width 124 height 55
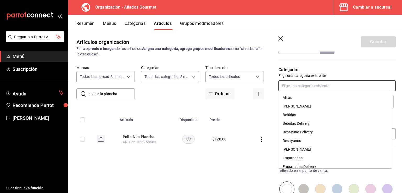
click at [318, 86] on input "text" at bounding box center [337, 85] width 117 height 11
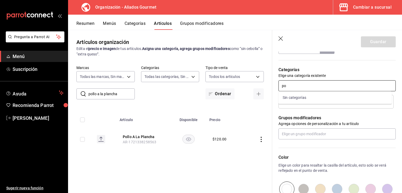
type input "p"
click at [250, 164] on div "Artículos organización Edita el precio e imagen de tus artículos. Asigna una ca…" at bounding box center [170, 111] width 204 height 163
click at [109, 26] on button "Menús" at bounding box center [109, 25] width 13 height 9
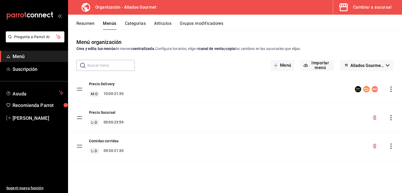
click at [364, 9] on div "Cambiar a sucursal" at bounding box center [372, 7] width 38 height 7
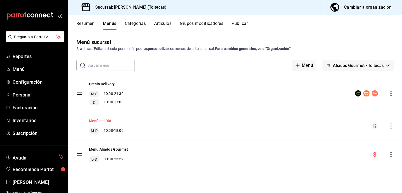
click at [100, 121] on button "Menú del Dia" at bounding box center [100, 120] width 22 height 5
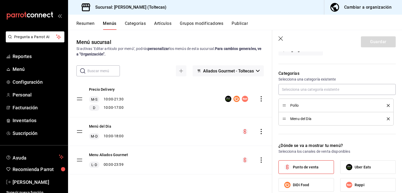
scroll to position [131, 0]
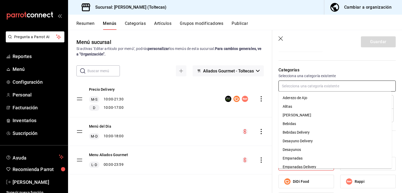
click at [311, 87] on input "text" at bounding box center [337, 86] width 117 height 11
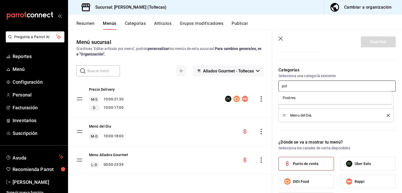
type input "poll"
click at [310, 84] on input "poll" at bounding box center [337, 86] width 117 height 11
click at [335, 78] on p "Selecciona una categoría existente" at bounding box center [337, 75] width 117 height 5
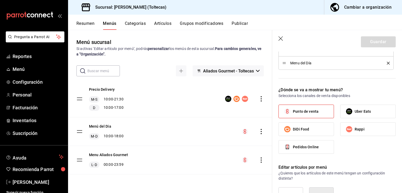
scroll to position [236, 0]
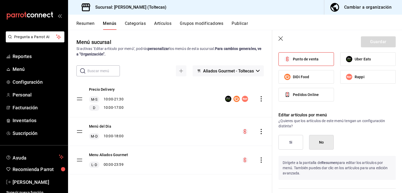
click at [192, 23] on button "Grupos modificadores" at bounding box center [201, 25] width 43 height 9
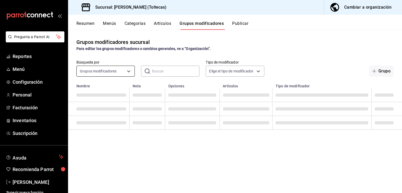
click at [106, 70] on body "Pregunta a Parrot AI Reportes Menú Configuración Personal Facturación Inventari…" at bounding box center [201, 96] width 402 height 193
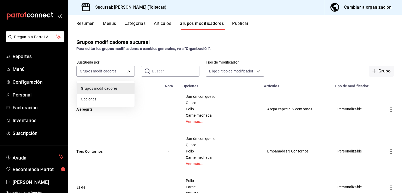
click at [167, 70] on div at bounding box center [201, 96] width 402 height 193
click at [167, 70] on input "text" at bounding box center [175, 71] width 47 height 10
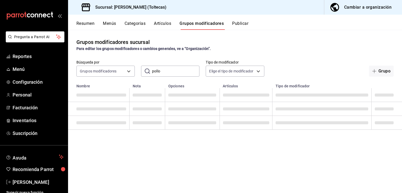
type input "pollo"
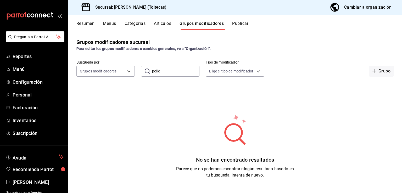
click at [173, 74] on input "pollo" at bounding box center [175, 71] width 47 height 10
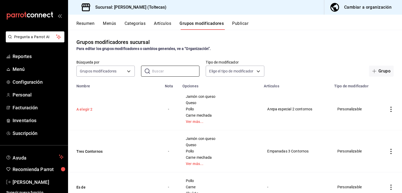
scroll to position [26, 0]
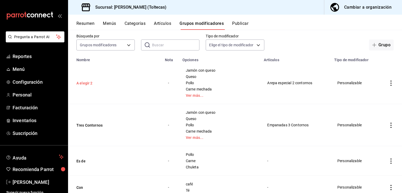
click at [84, 81] on button "A elegir 2" at bounding box center [107, 83] width 63 height 5
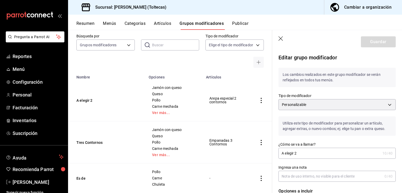
click at [280, 39] on icon "button" at bounding box center [281, 38] width 5 height 5
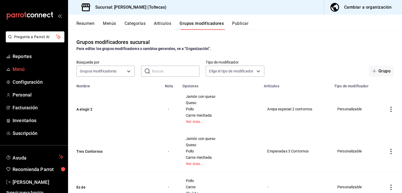
click at [25, 69] on span "Menú" at bounding box center [38, 69] width 51 height 7
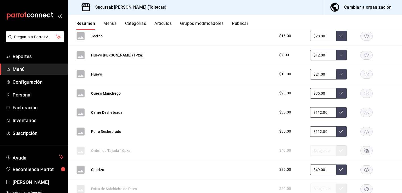
scroll to position [591, 0]
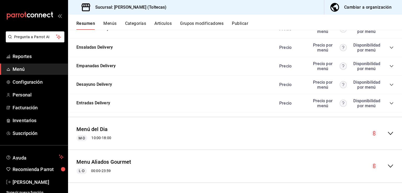
click at [389, 132] on icon "collapse-menu-row" at bounding box center [390, 133] width 5 height 3
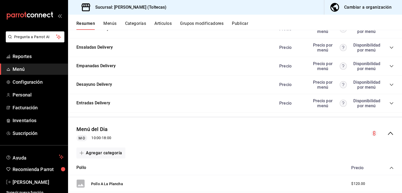
scroll to position [696, 0]
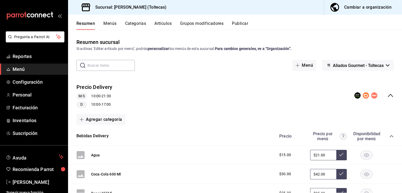
scroll to position [696, 0]
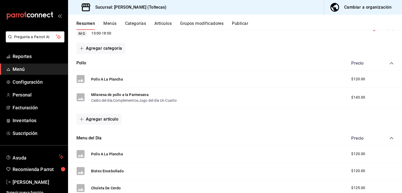
click at [246, 82] on div "Pollo A La Plancha $120.00" at bounding box center [235, 79] width 334 height 17
click at [365, 79] on div "$120.00" at bounding box center [363, 78] width 34 height 5
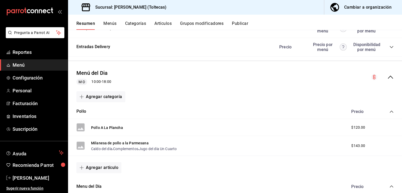
scroll to position [657, 0]
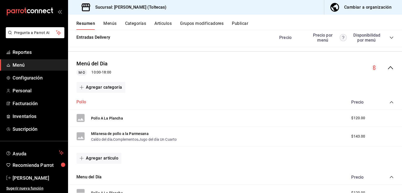
click at [81, 101] on button "Pollo" at bounding box center [81, 102] width 10 height 6
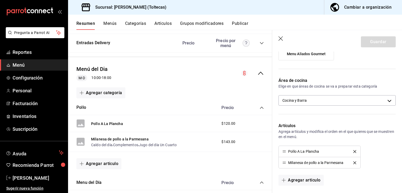
scroll to position [131, 0]
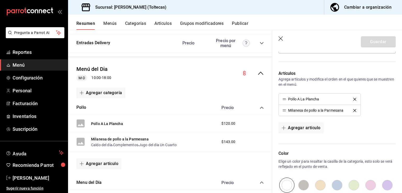
click at [165, 23] on button "Artículos" at bounding box center [162, 25] width 17 height 9
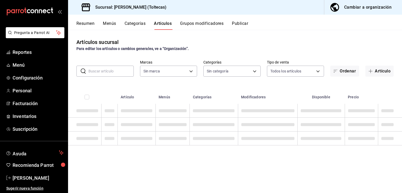
type input "0138ea5e-59c4-49f1-8472-1983a076d5a2"
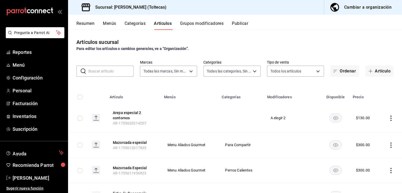
type input "b505b2ee-1845-40b3-bc67-7d0c06232f24,dffe96e5-9814-48d3-b550-517859938173,6918b…"
click at [93, 67] on input "text" at bounding box center [111, 71] width 45 height 10
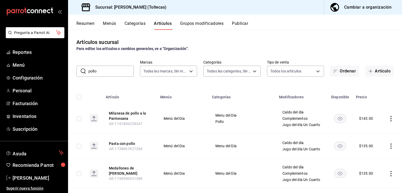
click at [112, 72] on input "pollo" at bounding box center [111, 71] width 45 height 10
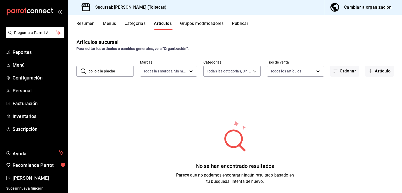
click at [120, 67] on input "pollo a la placha" at bounding box center [111, 71] width 45 height 10
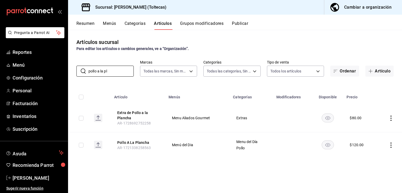
type input "pollo a la pl"
click at [390, 146] on icon "actions" at bounding box center [391, 145] width 5 height 5
click at [374, 157] on span "Editar" at bounding box center [376, 157] width 14 height 5
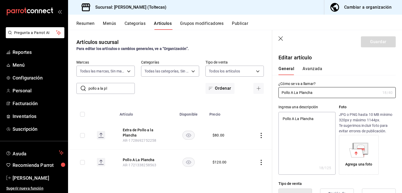
type textarea "x"
type input "$120.00"
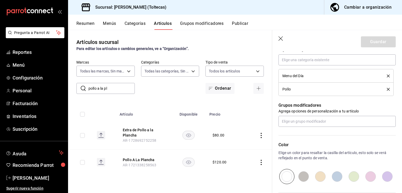
scroll to position [262, 0]
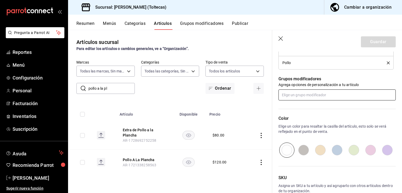
click at [303, 90] on input "text" at bounding box center [337, 95] width 117 height 11
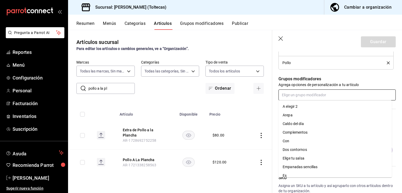
click at [294, 122] on div "Caldo del día" at bounding box center [293, 123] width 21 height 5
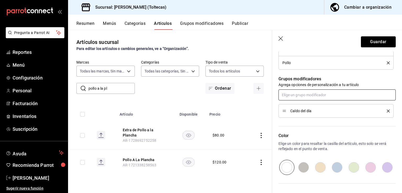
click at [304, 96] on input "text" at bounding box center [337, 95] width 117 height 11
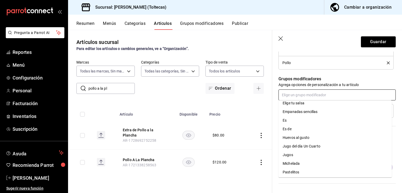
scroll to position [0, 0]
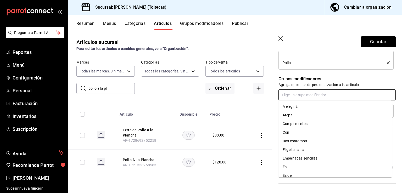
click at [301, 125] on div "Complementos" at bounding box center [295, 123] width 25 height 5
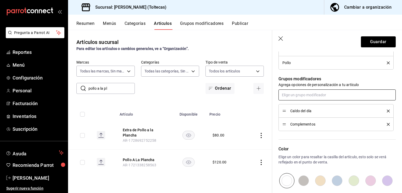
click at [302, 95] on input "text" at bounding box center [337, 95] width 117 height 11
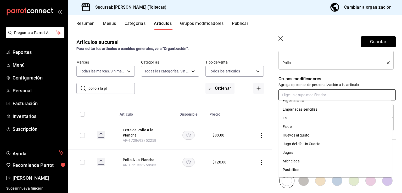
scroll to position [52, 0]
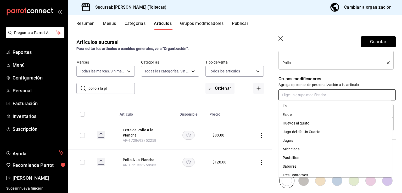
click at [301, 132] on div "Jugo del día Un Cuarto" at bounding box center [302, 131] width 38 height 5
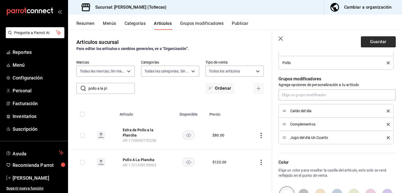
click at [371, 42] on button "Guardar" at bounding box center [378, 41] width 35 height 11
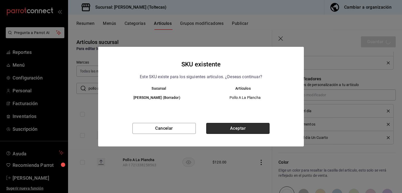
click at [246, 127] on button "Aceptar" at bounding box center [237, 128] width 63 height 11
type textarea "x"
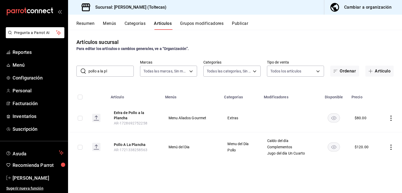
click at [390, 149] on icon "actions" at bounding box center [391, 147] width 5 height 5
click at [371, 157] on span "Editar" at bounding box center [376, 157] width 14 height 5
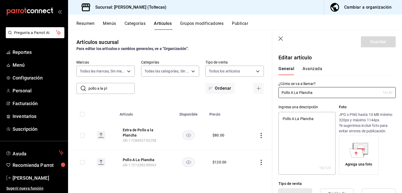
type textarea "x"
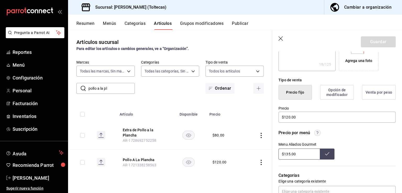
scroll to position [105, 0]
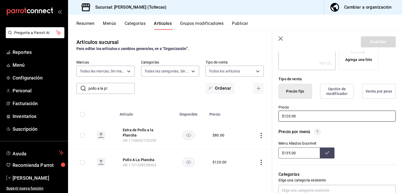
click at [304, 114] on input "$120.00" at bounding box center [337, 116] width 117 height 11
drag, startPoint x: 304, startPoint y: 114, endPoint x: 277, endPoint y: 120, distance: 28.3
click at [277, 120] on div "Precio $120.00" at bounding box center [334, 111] width 124 height 24
type input "$1.00"
type textarea "x"
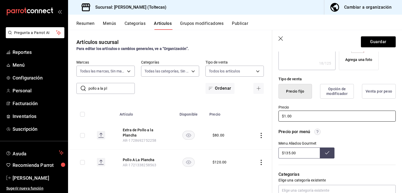
type input "$13.00"
type textarea "x"
type input "$135.00"
type textarea "x"
type input "$135.00"
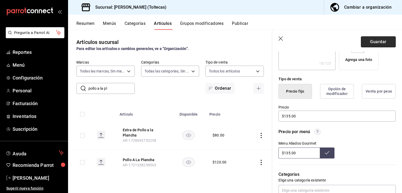
click at [379, 39] on button "Guardar" at bounding box center [378, 41] width 35 height 11
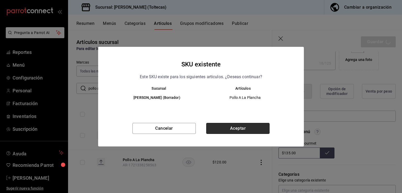
click at [246, 130] on button "Aceptar" at bounding box center [237, 128] width 63 height 11
type textarea "x"
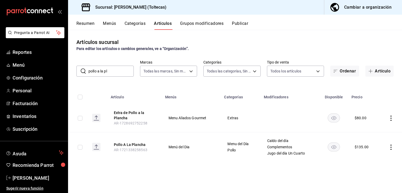
click at [118, 74] on input "pollo a la pl" at bounding box center [111, 71] width 45 height 10
drag, startPoint x: 117, startPoint y: 73, endPoint x: 66, endPoint y: 73, distance: 51.3
click at [66, 73] on div "Pregunta a Parrot AI Reportes Menú Configuración Personal Facturación Inventari…" at bounding box center [201, 96] width 402 height 193
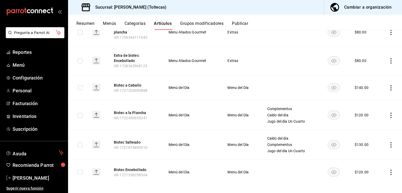
scroll to position [90, 0]
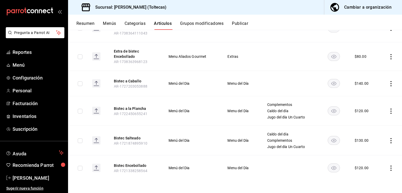
type input "bistec"
click at [389, 169] on icon "actions" at bounding box center [391, 168] width 5 height 5
click at [371, 158] on span "Editar" at bounding box center [372, 157] width 14 height 5
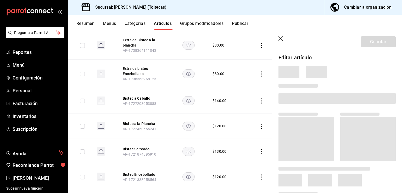
scroll to position [82, 0]
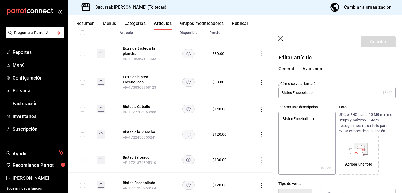
type textarea "x"
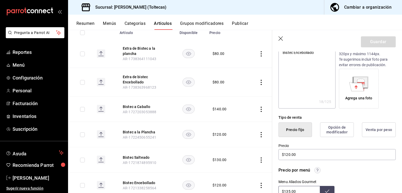
scroll to position [79, 0]
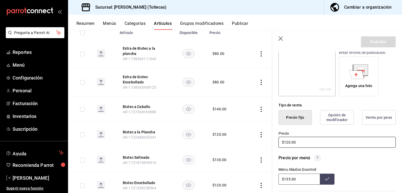
drag, startPoint x: 301, startPoint y: 143, endPoint x: 254, endPoint y: 139, distance: 47.0
click at [252, 140] on main "Artículos sucursal Para editar los artículos o cambios generales, ve a “Organiz…" at bounding box center [235, 111] width 334 height 163
type input "$1.00"
type textarea "x"
type input "$13.00"
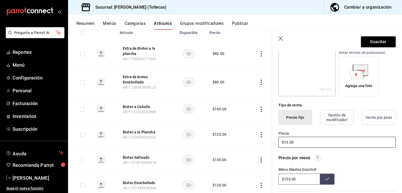
type textarea "x"
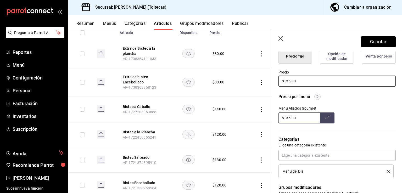
scroll to position [131, 0]
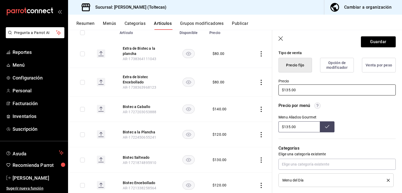
type input "$135.00"
drag, startPoint x: 302, startPoint y: 125, endPoint x: 278, endPoint y: 124, distance: 23.3
click at [278, 124] on div "Precio por menú Menu Aliados Gourmet $135.00" at bounding box center [334, 114] width 124 height 36
click at [300, 126] on input "$135.00" at bounding box center [299, 127] width 41 height 11
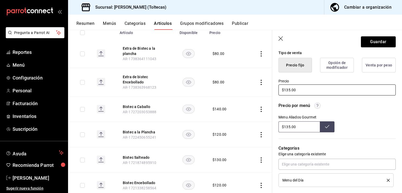
drag, startPoint x: 303, startPoint y: 88, endPoint x: 279, endPoint y: 90, distance: 24.6
click at [279, 90] on input "$135.00" at bounding box center [337, 90] width 117 height 11
click at [306, 87] on input "$135.00" at bounding box center [337, 90] width 117 height 11
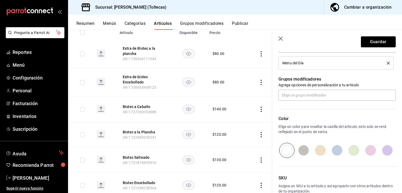
scroll to position [252, 0]
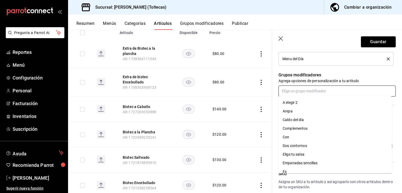
click at [305, 91] on input "text" at bounding box center [337, 91] width 117 height 11
click at [300, 122] on div "Caldo del día" at bounding box center [293, 119] width 21 height 5
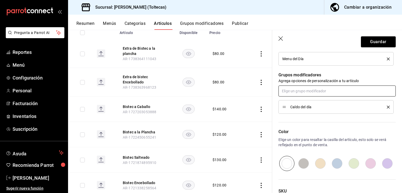
click at [300, 92] on input "text" at bounding box center [337, 91] width 117 height 11
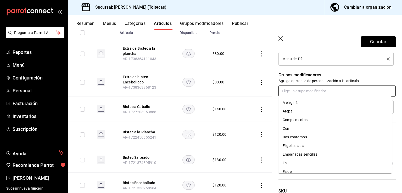
click at [297, 119] on div "Complementos" at bounding box center [295, 119] width 25 height 5
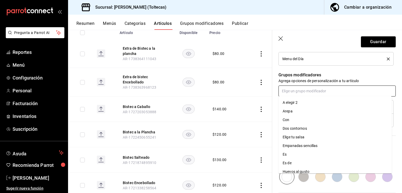
click at [298, 90] on input "text" at bounding box center [337, 91] width 117 height 11
click at [301, 129] on div "Jugo del día Un Cuarto" at bounding box center [302, 127] width 38 height 5
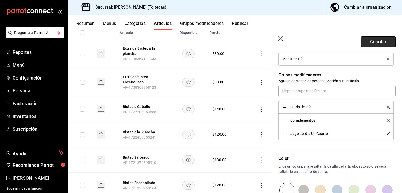
click at [367, 41] on button "Guardar" at bounding box center [378, 41] width 35 height 11
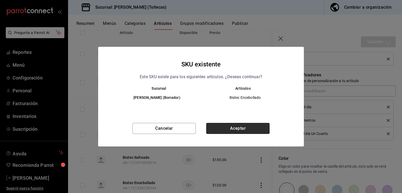
click at [240, 124] on button "Aceptar" at bounding box center [237, 128] width 63 height 11
type textarea "x"
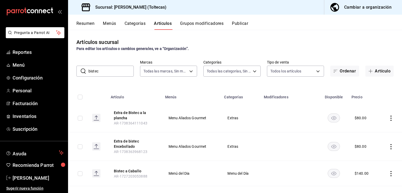
click at [93, 86] on div "Artículos sucursal Para editar los artículos o cambios generales, ve a “Organiz…" at bounding box center [235, 111] width 334 height 163
click at [21, 65] on span "Menú" at bounding box center [38, 65] width 51 height 7
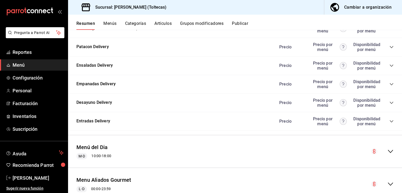
scroll to position [591, 0]
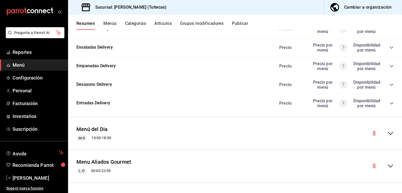
click at [388, 166] on icon "collapse-menu-row" at bounding box center [391, 166] width 6 height 6
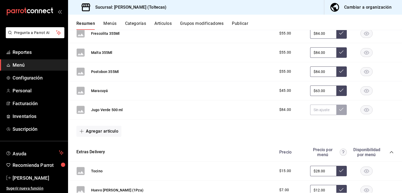
scroll to position [0, 0]
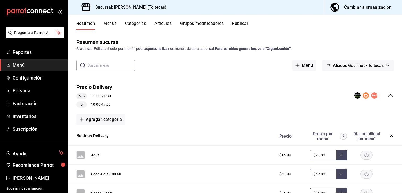
click at [239, 23] on button "Publicar" at bounding box center [240, 25] width 16 height 9
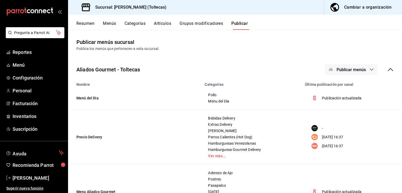
click at [349, 70] on span "Publicar menús" at bounding box center [351, 69] width 29 height 5
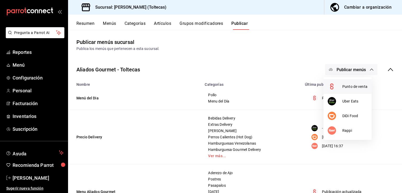
click at [348, 85] on span "Punto de venta" at bounding box center [355, 86] width 25 height 5
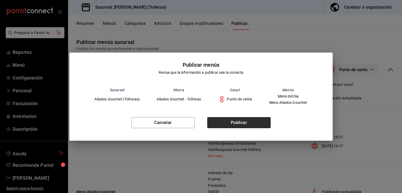
click at [240, 124] on button "Publicar" at bounding box center [238, 122] width 63 height 11
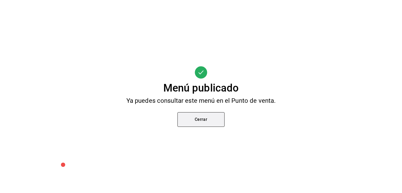
click at [208, 123] on button "Cerrar" at bounding box center [201, 119] width 47 height 15
